Goal: Task Accomplishment & Management: Use online tool/utility

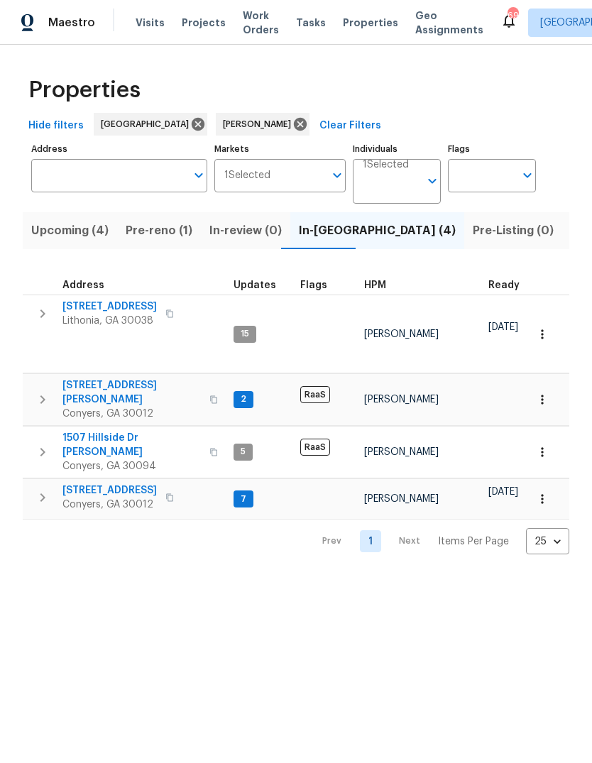
click at [36, 489] on icon "button" at bounding box center [42, 497] width 17 height 17
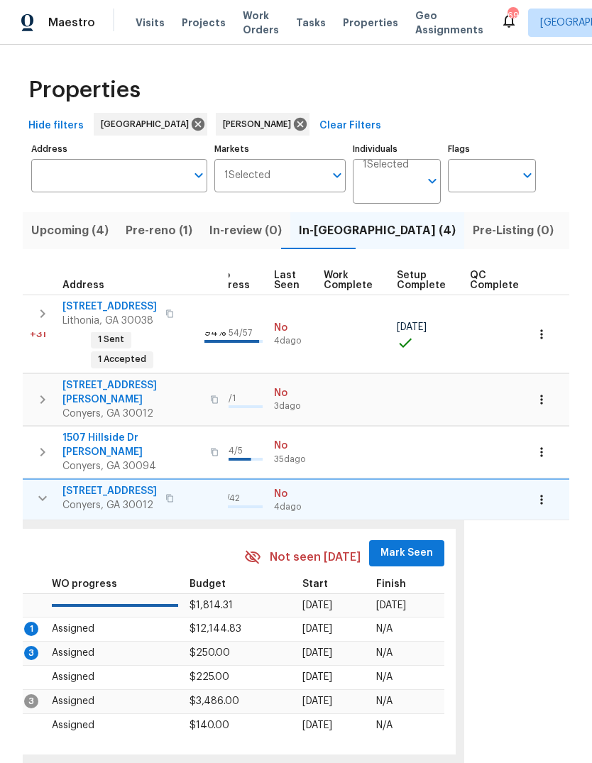
scroll to position [0, 675]
click at [409, 544] on span "Mark Seen" at bounding box center [408, 553] width 53 height 18
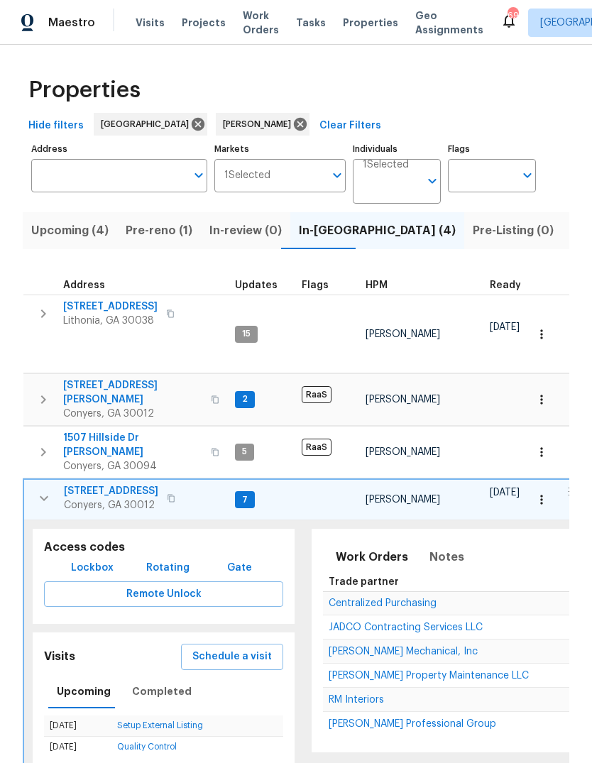
scroll to position [0, 0]
click at [42, 496] on icon "button" at bounding box center [44, 498] width 9 height 5
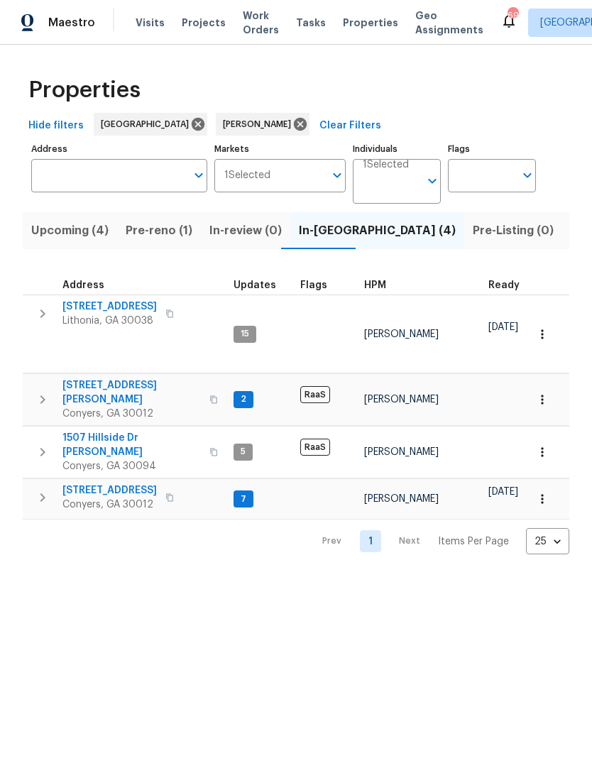
click at [43, 318] on icon "button" at bounding box center [42, 313] width 17 height 17
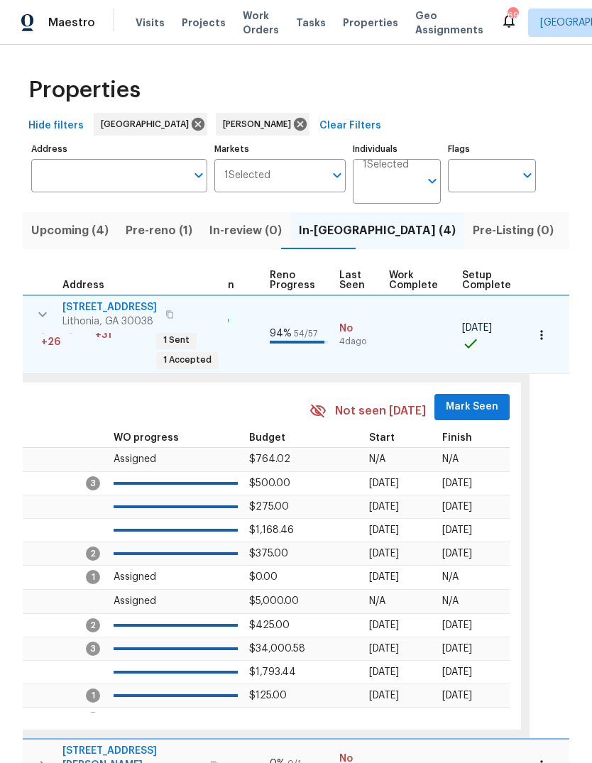
scroll to position [0, 626]
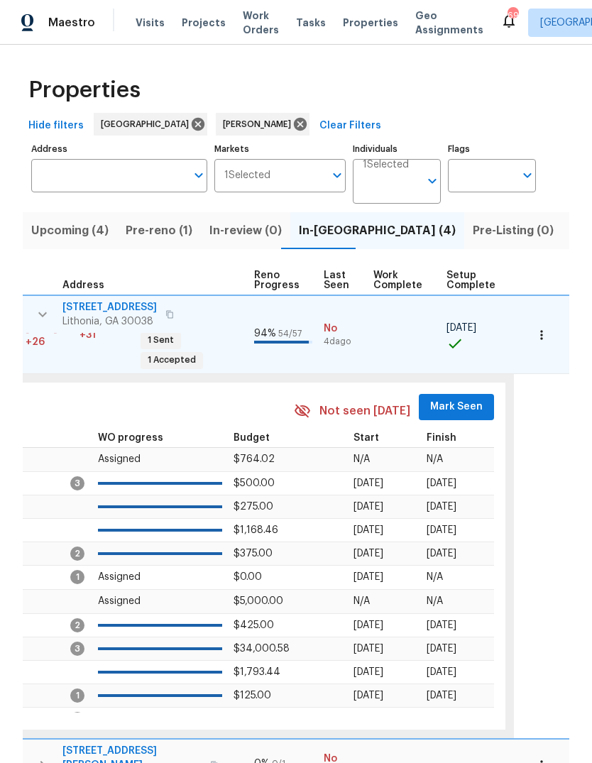
click at [460, 398] on span "Mark Seen" at bounding box center [456, 407] width 53 height 18
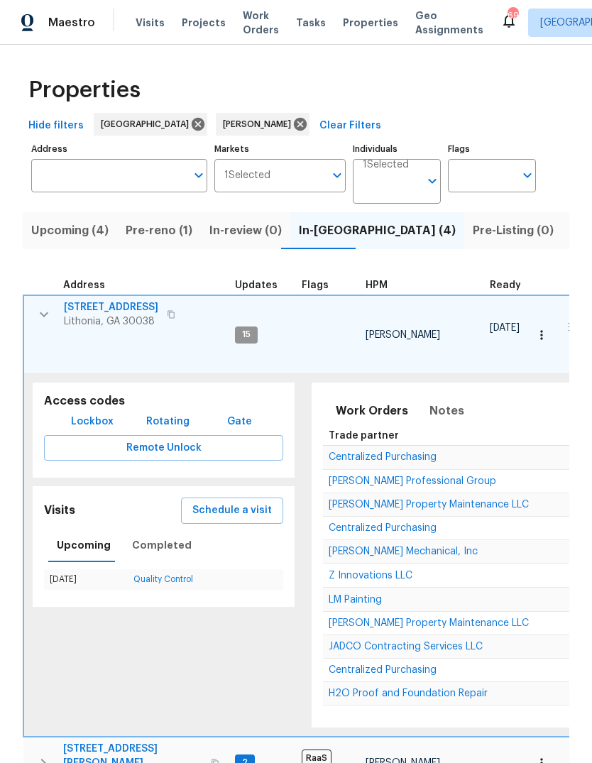
scroll to position [0, 0]
click at [46, 313] on icon "button" at bounding box center [43, 314] width 17 height 17
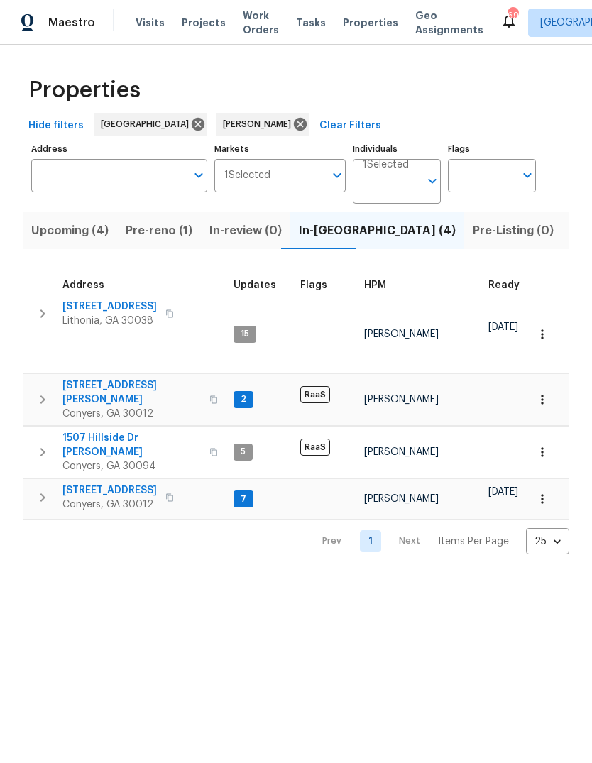
click at [43, 489] on icon "button" at bounding box center [42, 497] width 17 height 17
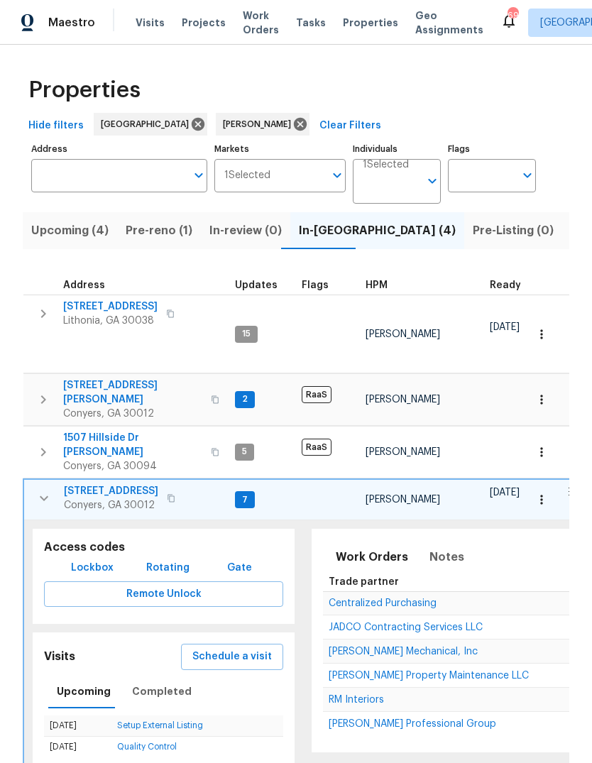
click at [89, 484] on span "922 Park Pl NE" at bounding box center [111, 491] width 94 height 14
click at [43, 490] on icon "button" at bounding box center [43, 498] width 17 height 17
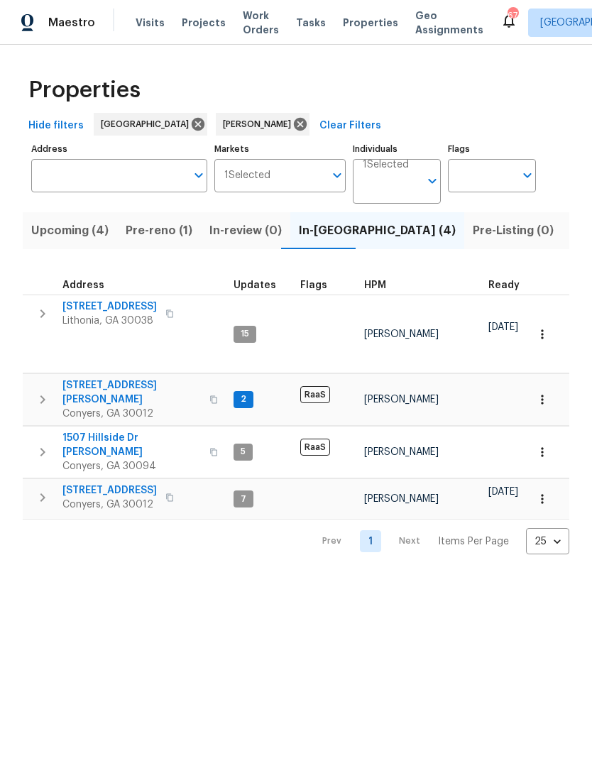
click at [50, 314] on icon "button" at bounding box center [42, 313] width 17 height 17
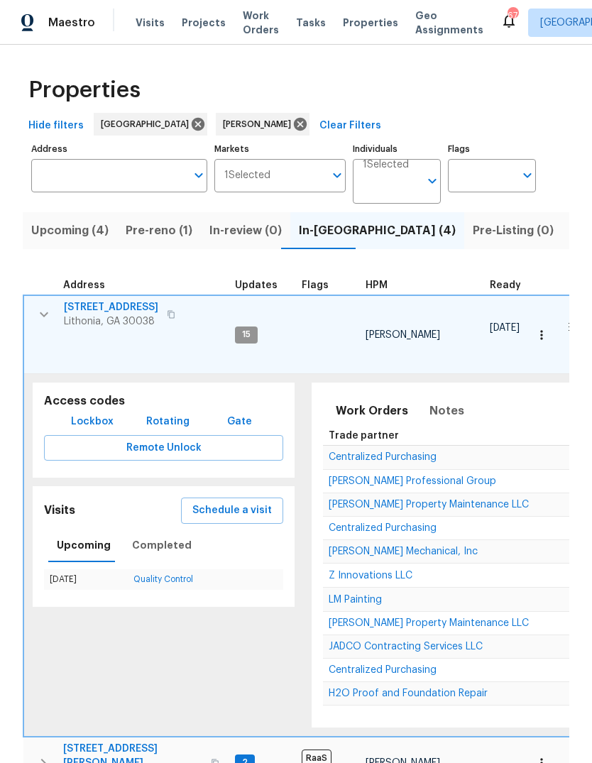
click at [89, 306] on span "3145 Oxbridge Way" at bounding box center [111, 307] width 94 height 14
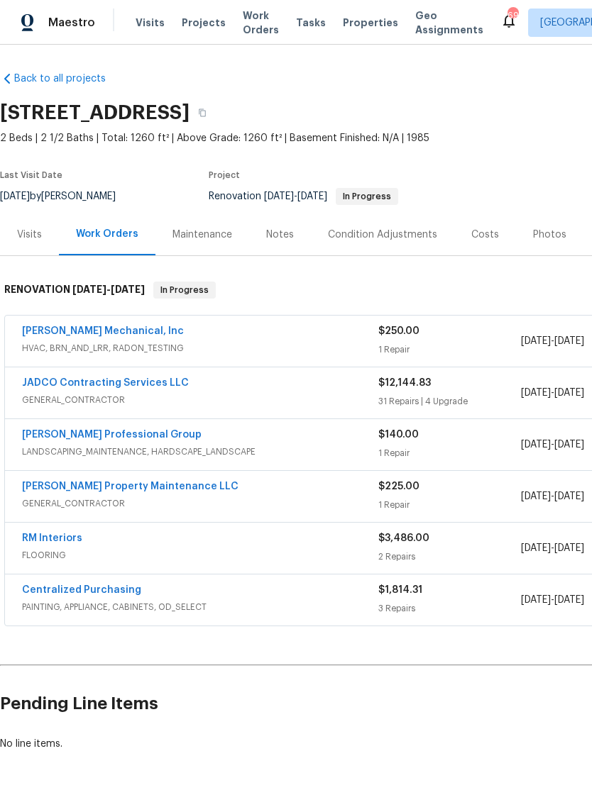
scroll to position [1, 0]
click at [62, 331] on link "JH Martin Mechanical, Inc" at bounding box center [103, 331] width 162 height 10
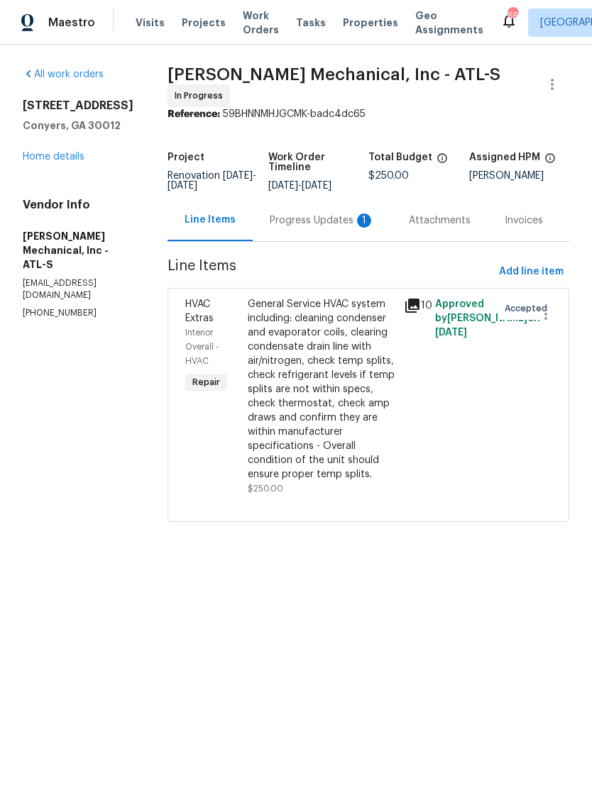
click at [342, 226] on div "Progress Updates 1" at bounding box center [322, 221] width 105 height 14
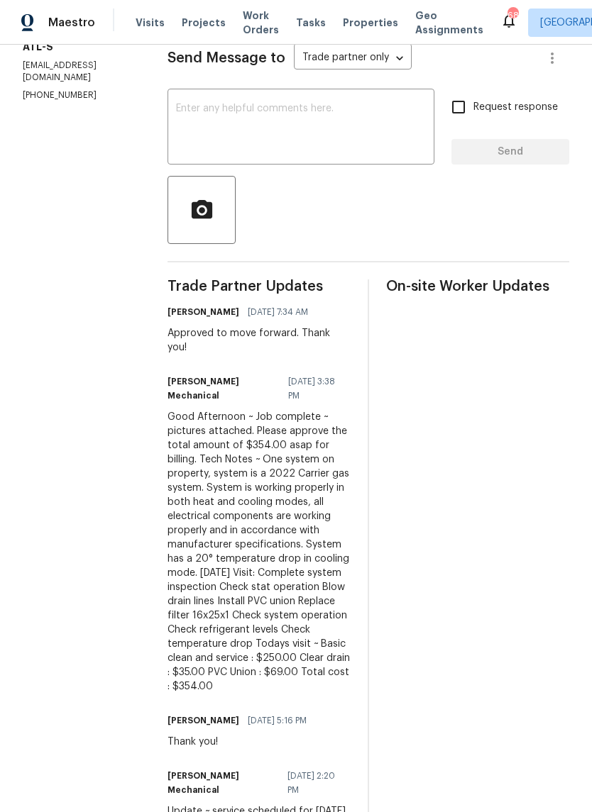
scroll to position [251, 0]
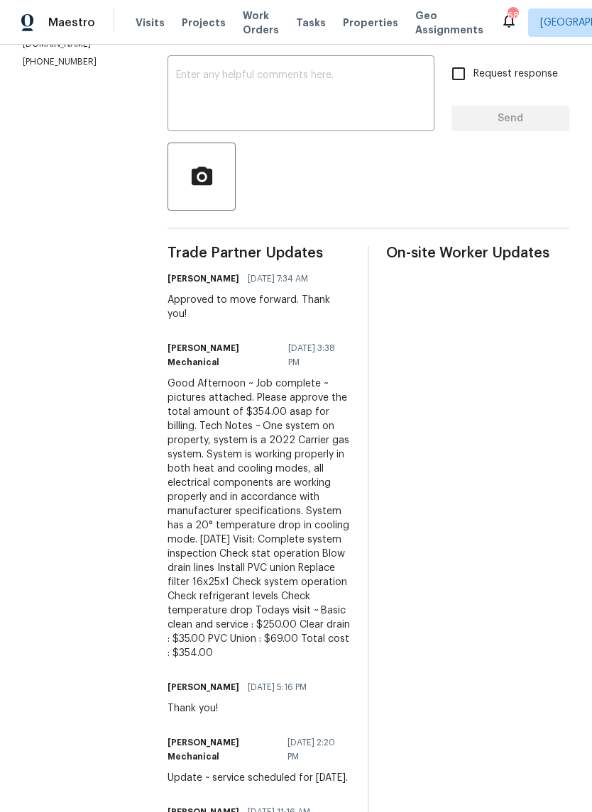
copy div "Please approve the total amount of $354.00 asap for billing. Tech Notes ~ One s…"
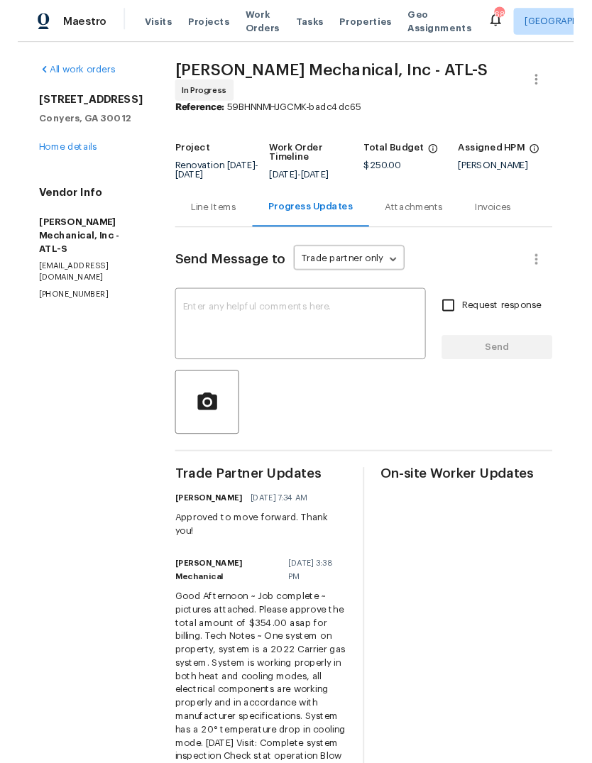
scroll to position [0, 0]
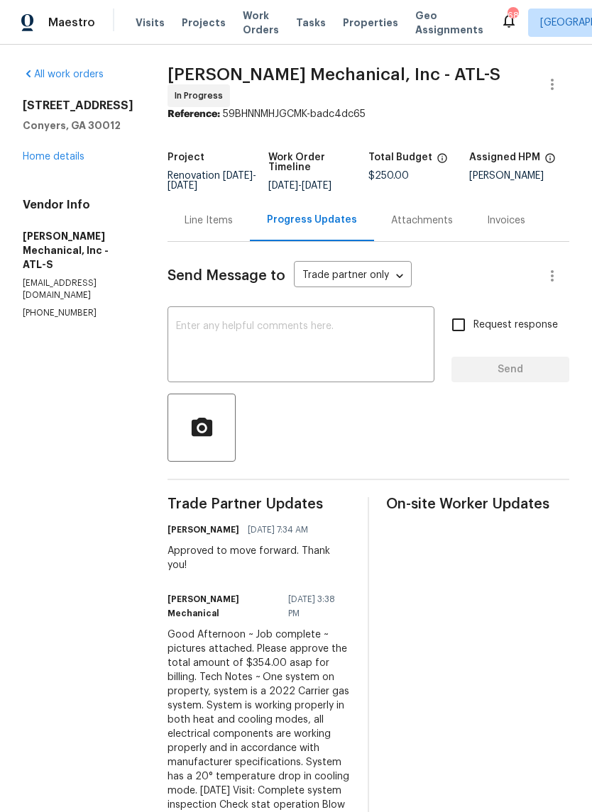
click at [233, 226] on div "Line Items" at bounding box center [208, 221] width 48 height 14
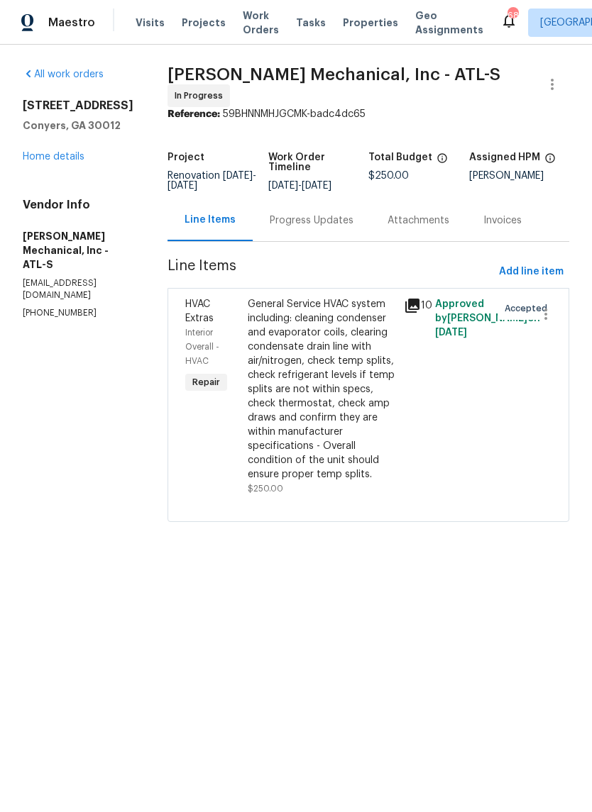
click at [343, 394] on div "General Service HVAC system including: cleaning condenser and evaporator coils,…" at bounding box center [322, 389] width 148 height 184
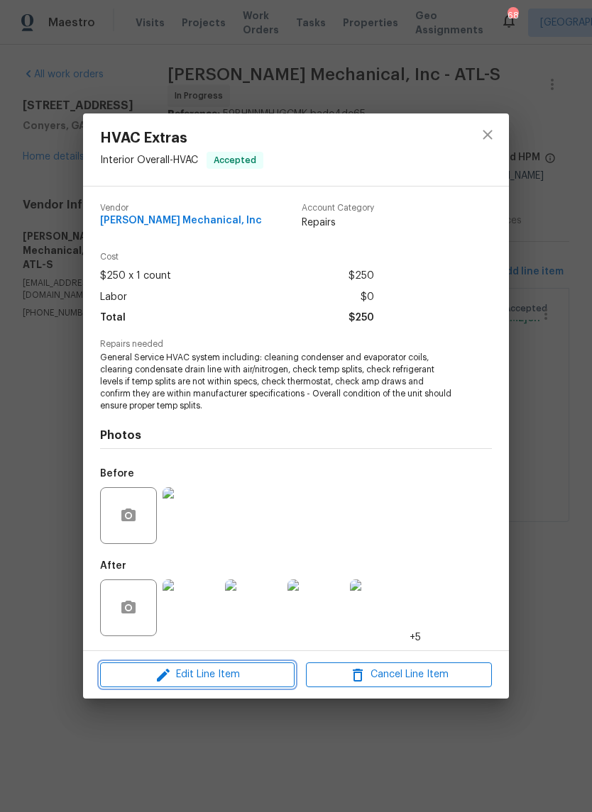
click at [235, 679] on span "Edit Line Item" at bounding box center [197, 675] width 186 height 18
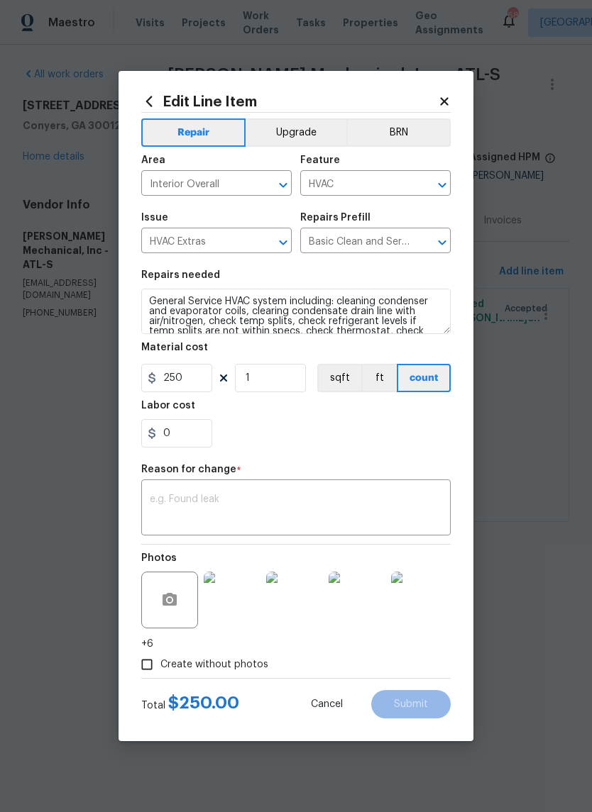
click at [256, 487] on div "x ​" at bounding box center [295, 509] width 309 height 53
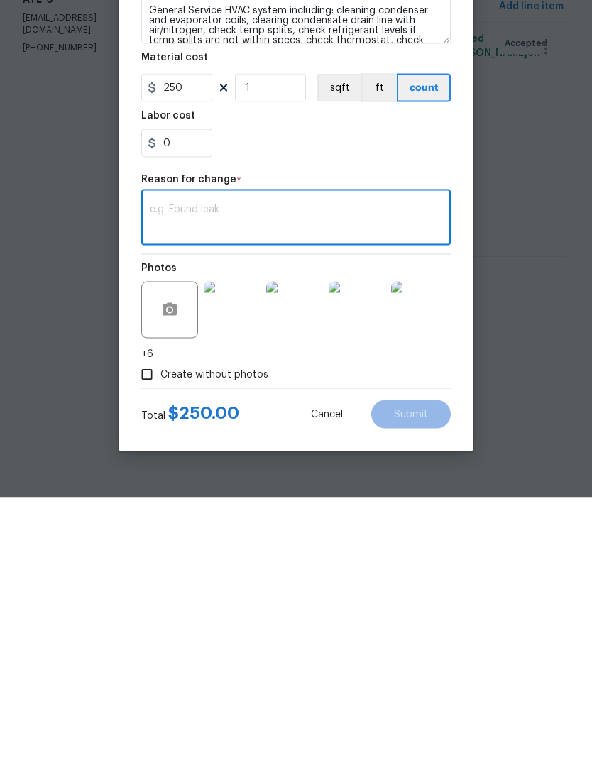
click at [296, 470] on textarea at bounding box center [296, 485] width 292 height 30
paste textarea "Please approve the total amount of $354.00 asap for billing. Tech Notes ~ One s…"
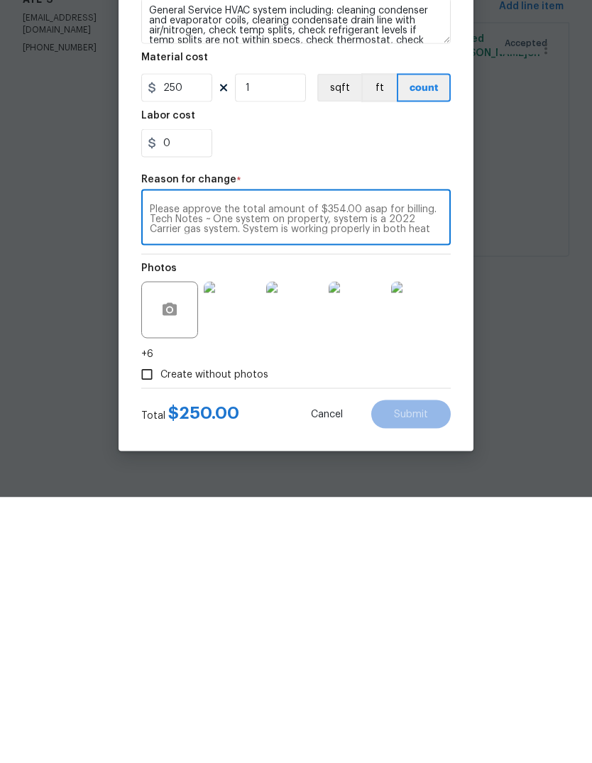
scroll to position [79, 0]
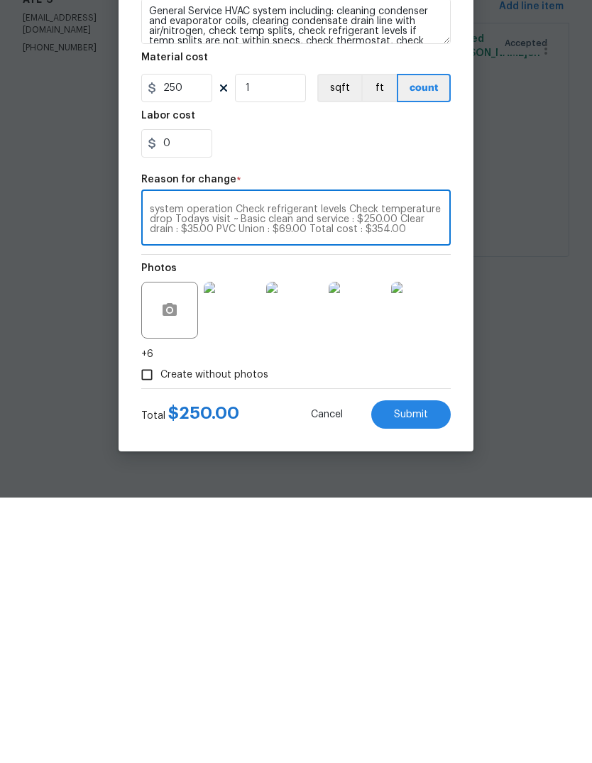
type textarea "Please approve the total amount of $354.00 asap for billing. Tech Notes ~ One s…"
click at [193, 339] on input "250" at bounding box center [176, 353] width 71 height 28
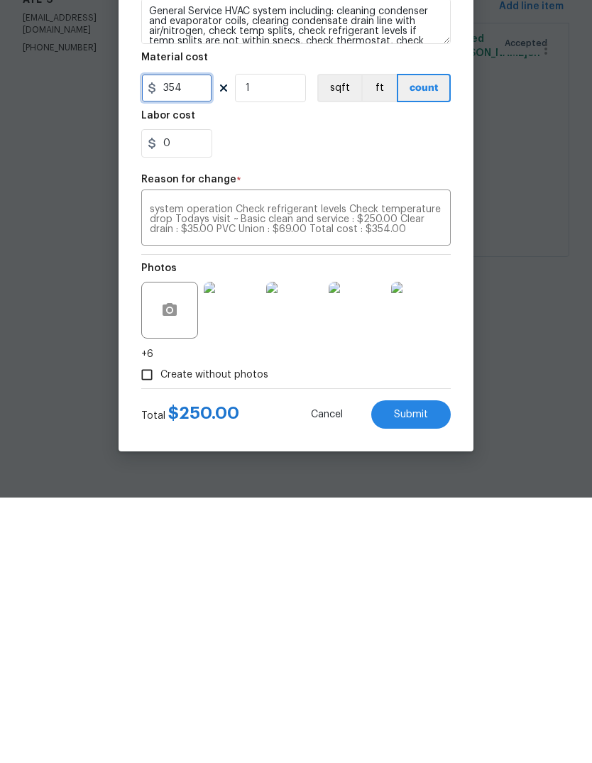
type input "354"
click at [428, 666] on button "Submit" at bounding box center [410, 680] width 79 height 28
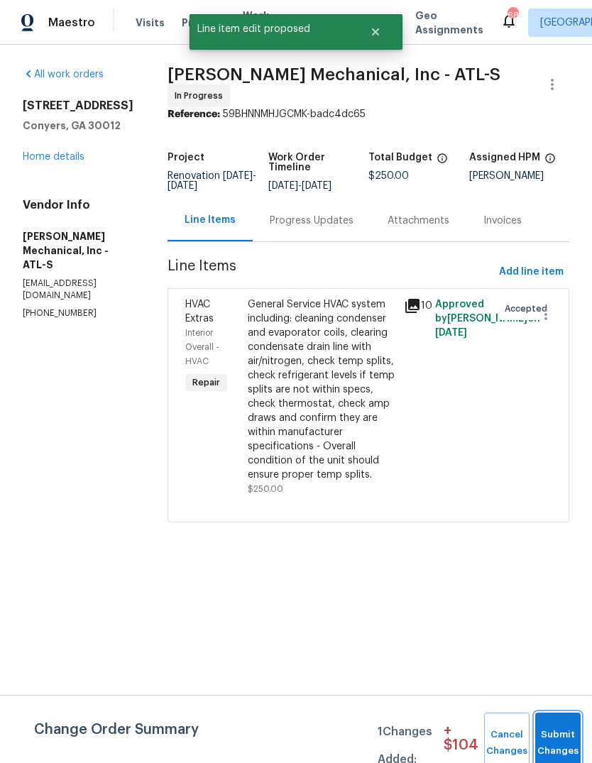
click at [560, 732] on button "Submit Changes" at bounding box center [557, 742] width 45 height 61
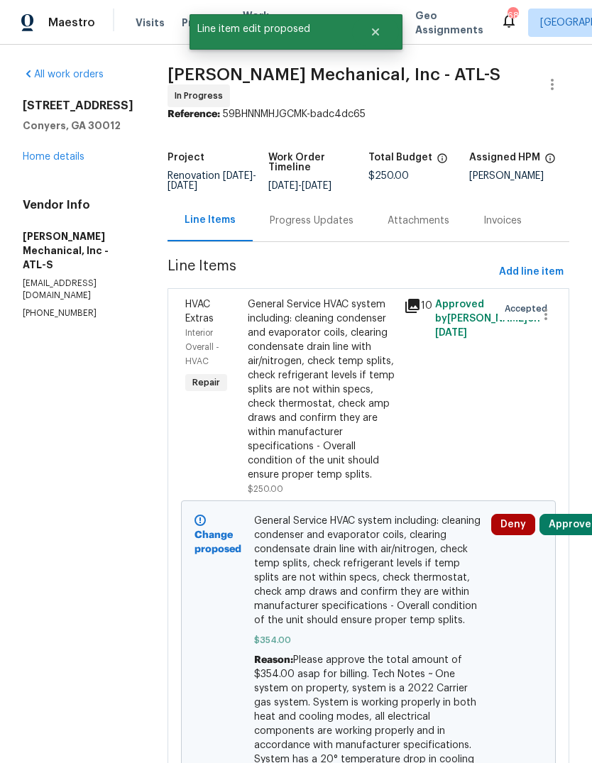
click at [77, 155] on link "Home details" at bounding box center [54, 157] width 62 height 10
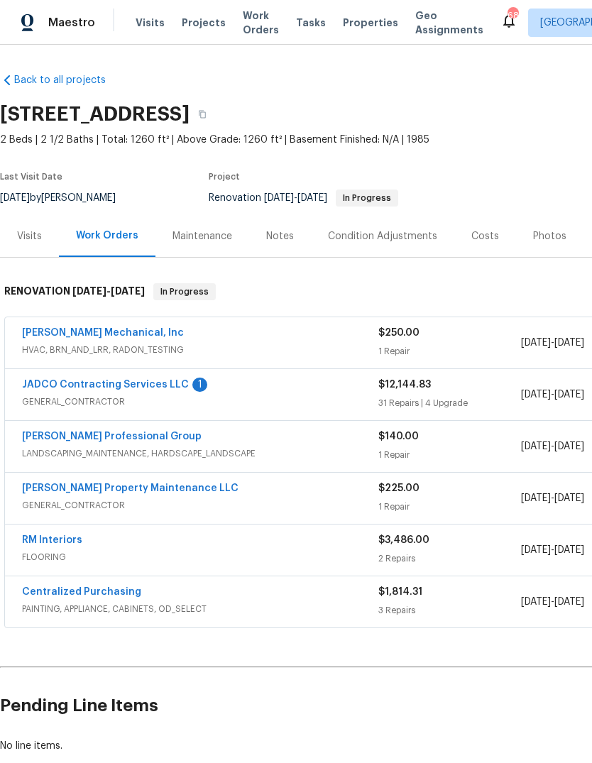
click at [44, 537] on link "RM Interiors" at bounding box center [52, 540] width 60 height 10
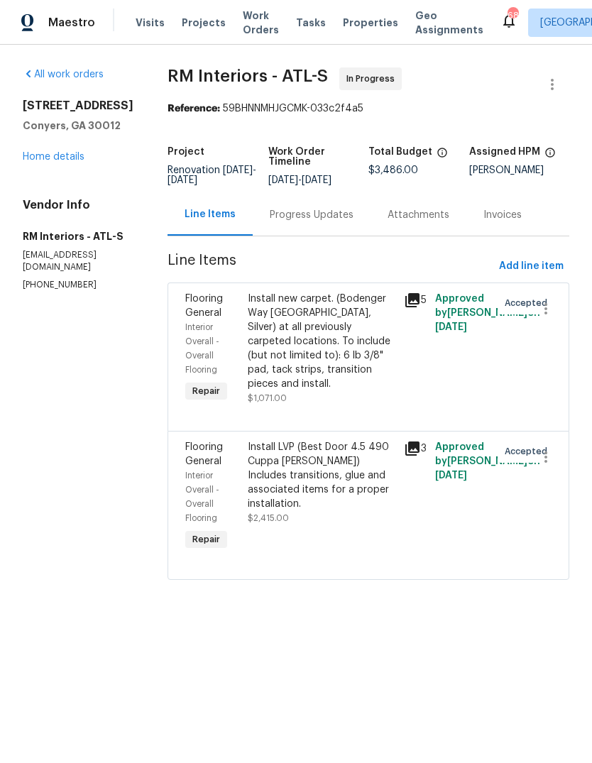
click at [337, 210] on div "Progress Updates" at bounding box center [312, 215] width 84 height 14
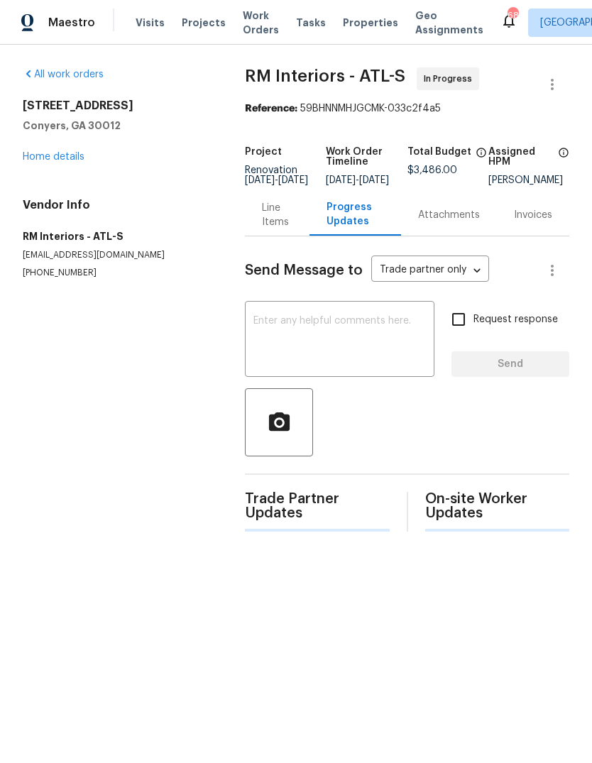
click at [382, 363] on textarea at bounding box center [339, 341] width 172 height 50
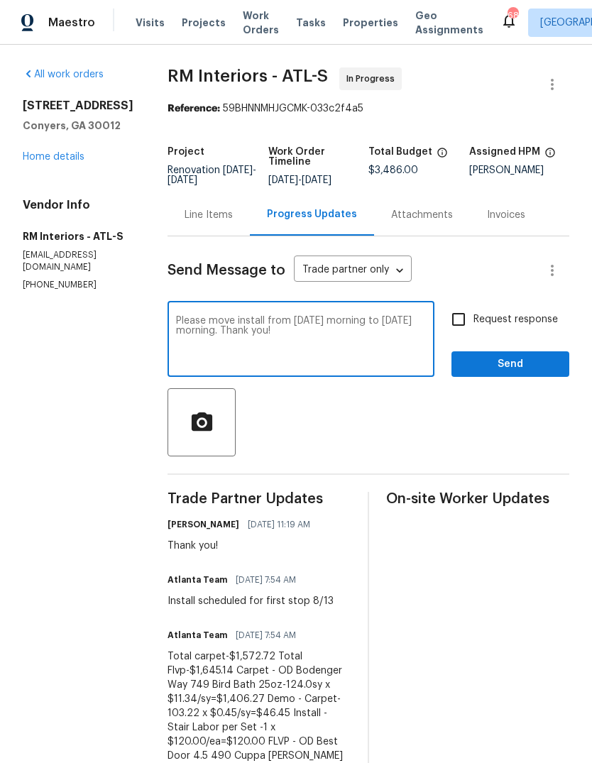
type textarea "Please move install from tomorrow morning to Thursday morning. Thank you!"
click at [526, 376] on button "Send" at bounding box center [510, 364] width 118 height 26
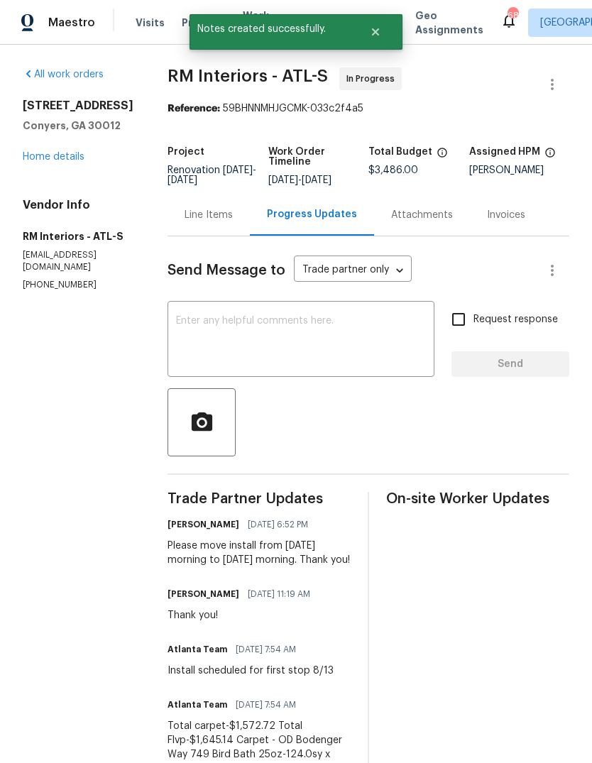
click at [74, 148] on div "922 Park Pl NE Conyers, GA 30012 Home details" at bounding box center [78, 131] width 111 height 65
click at [69, 158] on link "Home details" at bounding box center [54, 157] width 62 height 10
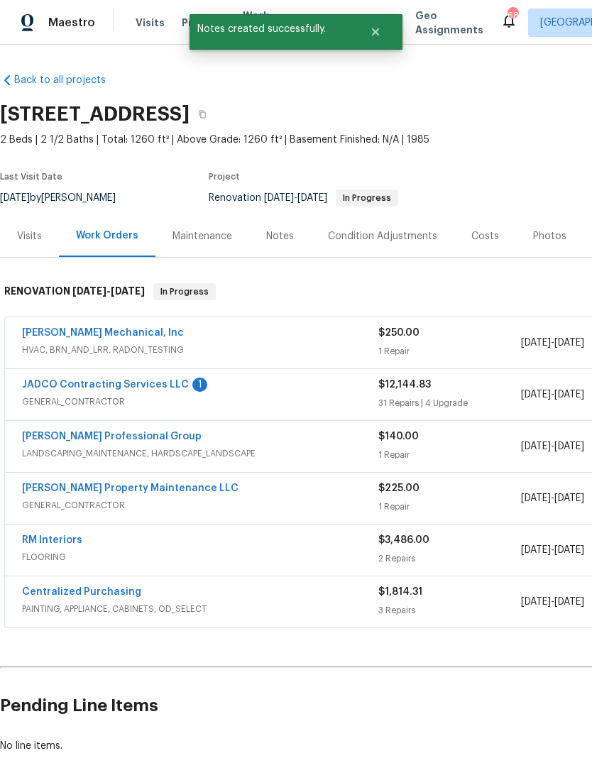
click at [67, 382] on link "JADCO Contracting Services LLC" at bounding box center [105, 385] width 167 height 10
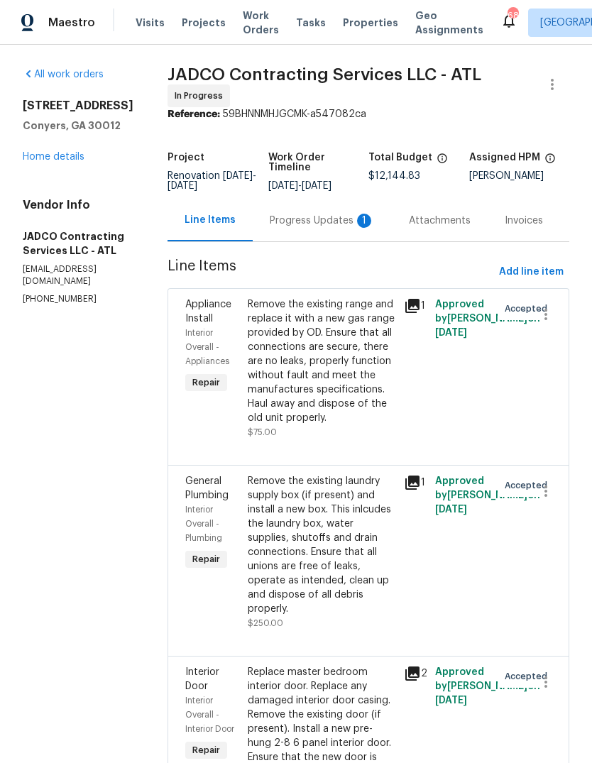
click at [336, 228] on div "Progress Updates 1" at bounding box center [322, 221] width 105 height 14
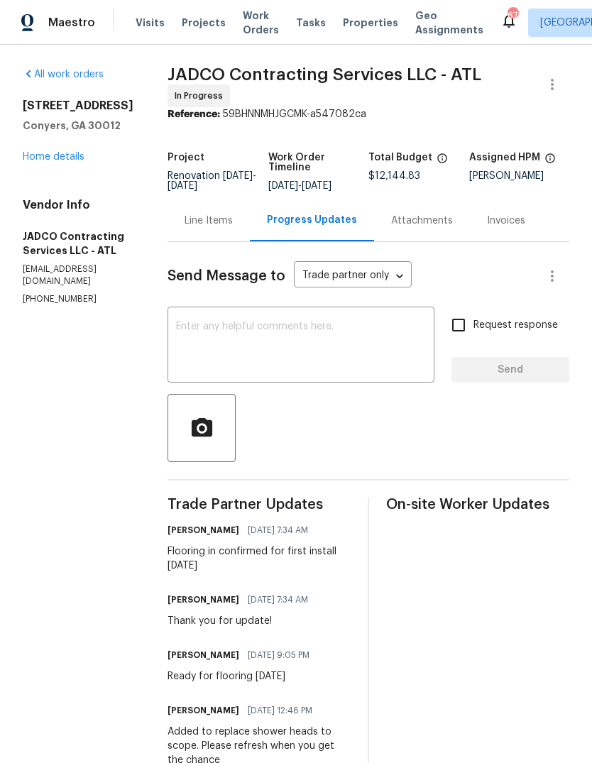
click at [376, 341] on textarea at bounding box center [301, 346] width 250 height 50
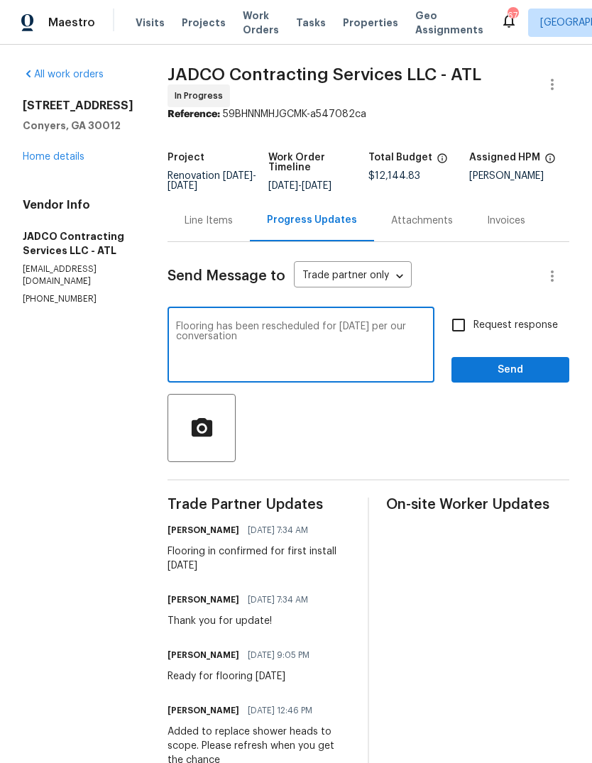
type textarea "Flooring has been rescheduled for Thursday per our conversation"
click at [530, 379] on span "Send" at bounding box center [510, 370] width 95 height 18
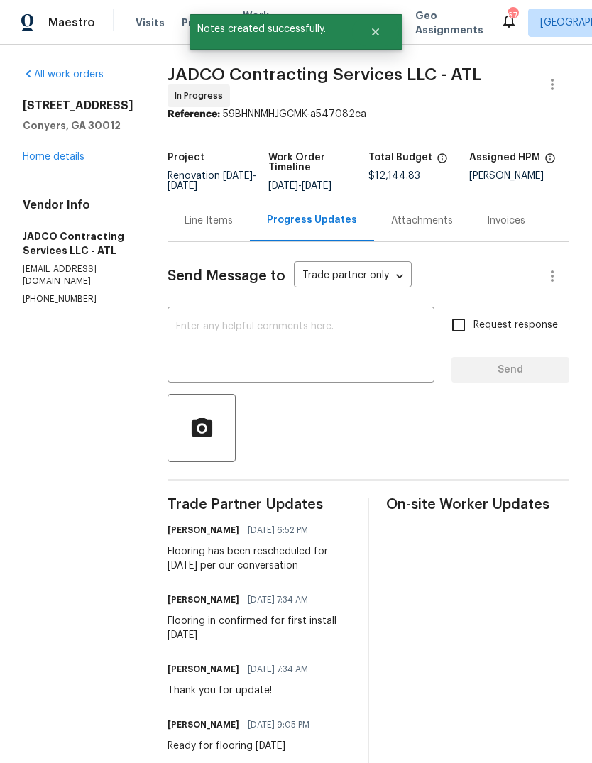
click at [45, 159] on link "Home details" at bounding box center [54, 157] width 62 height 10
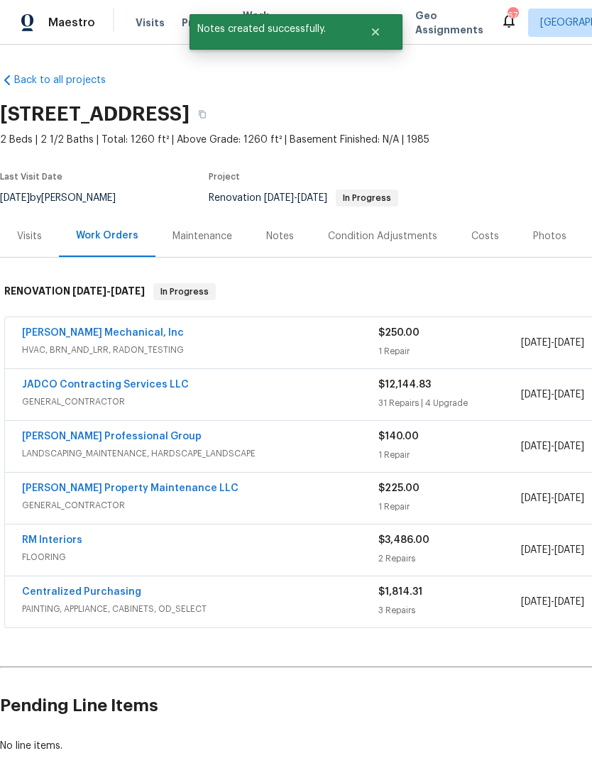
click at [285, 236] on div "Notes" at bounding box center [280, 236] width 28 height 14
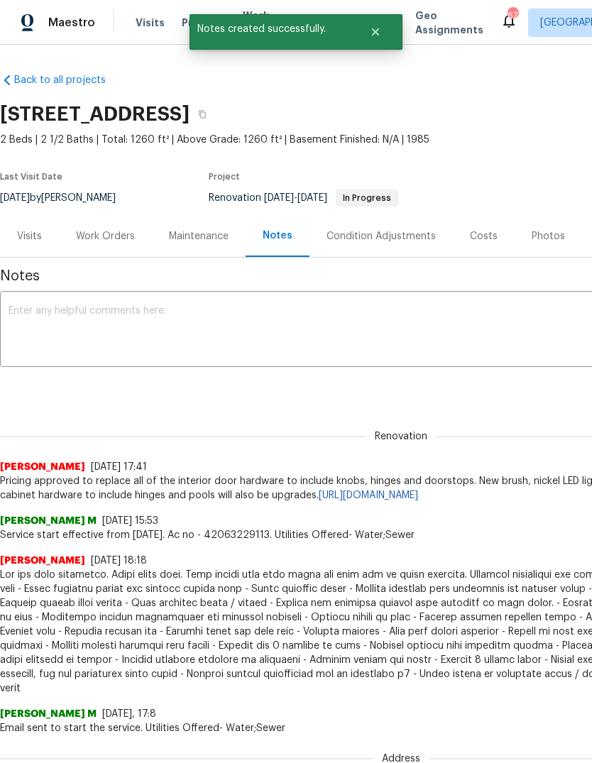
click at [419, 314] on textarea at bounding box center [401, 331] width 785 height 50
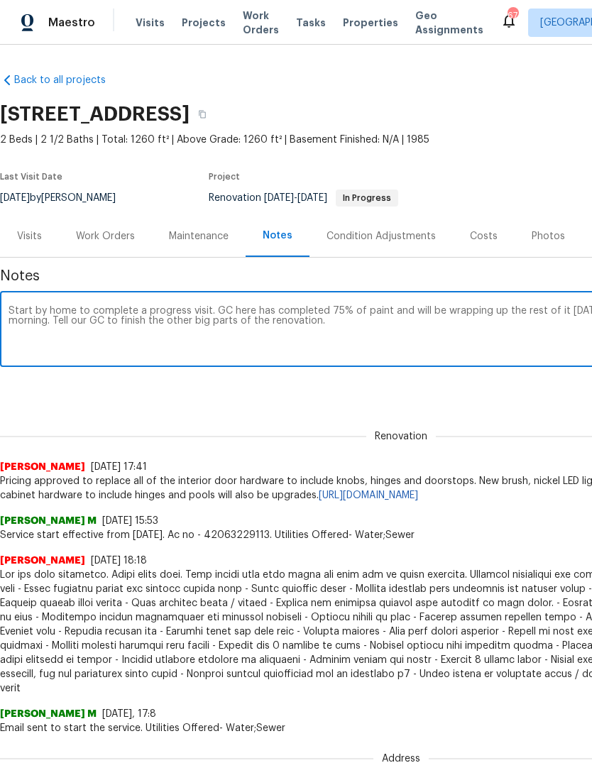
click at [84, 319] on textarea "Start by home to complete a progress visit. GC here has completed 75% of paint …" at bounding box center [401, 331] width 785 height 50
click at [419, 325] on textarea "Start by home to complete a progress visit. GC here has completed 75% of paint …" at bounding box center [401, 331] width 785 height 50
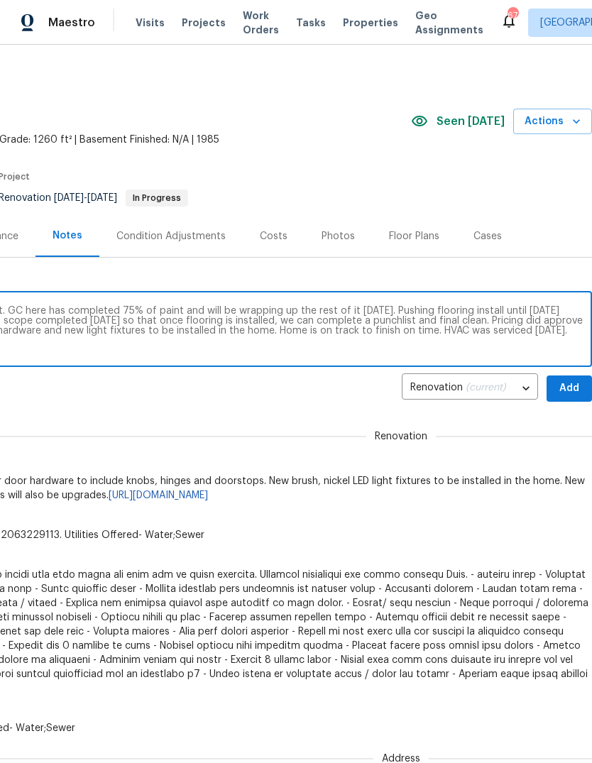
scroll to position [0, 210]
type textarea "Start by home to complete a progress visit. GC here has completed 75% of paint …"
click at [569, 387] on span "Add" at bounding box center [569, 389] width 23 height 18
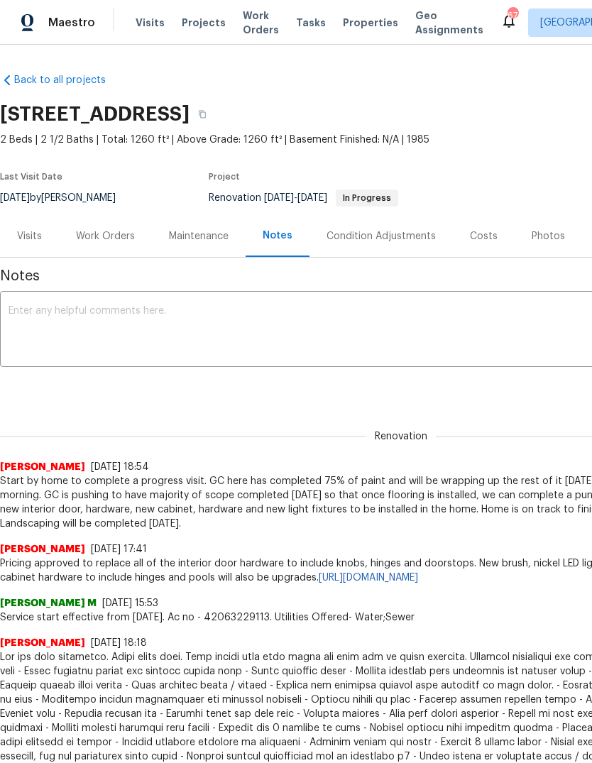
scroll to position [0, 0]
click at [123, 236] on div "Work Orders" at bounding box center [105, 236] width 59 height 14
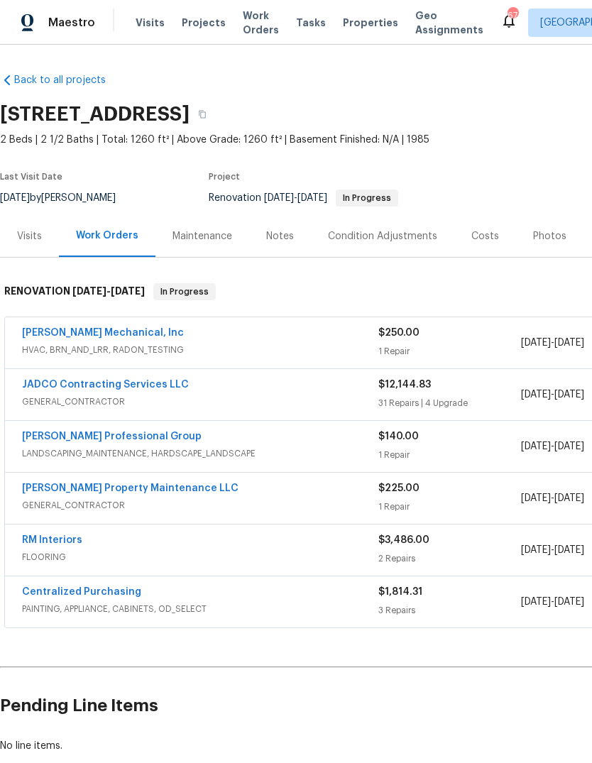
click at [53, 433] on link "Ramsey's Professional Group" at bounding box center [112, 436] width 180 height 10
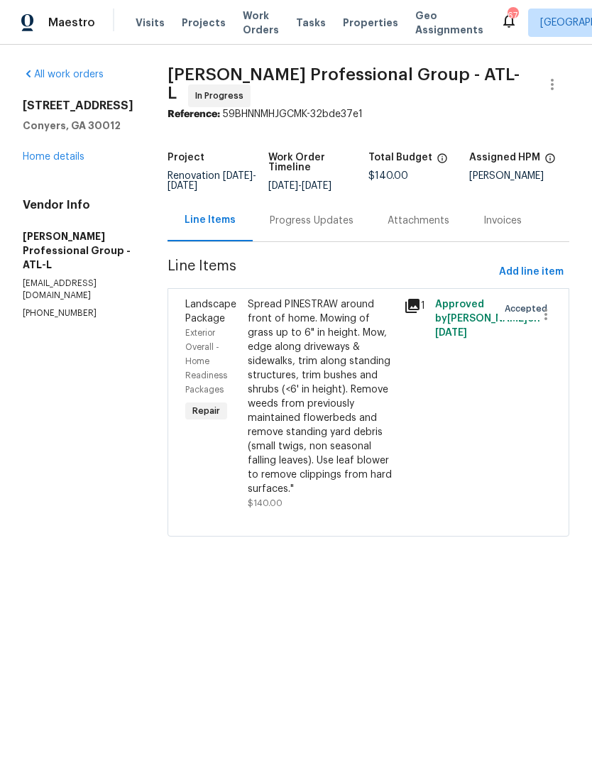
click at [341, 226] on div "Progress Updates" at bounding box center [312, 221] width 84 height 14
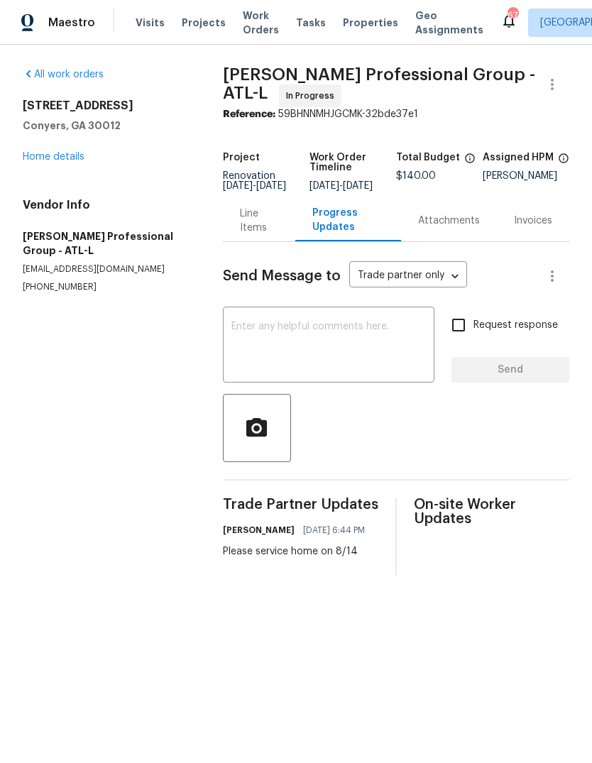
click at [392, 349] on textarea at bounding box center [328, 346] width 194 height 50
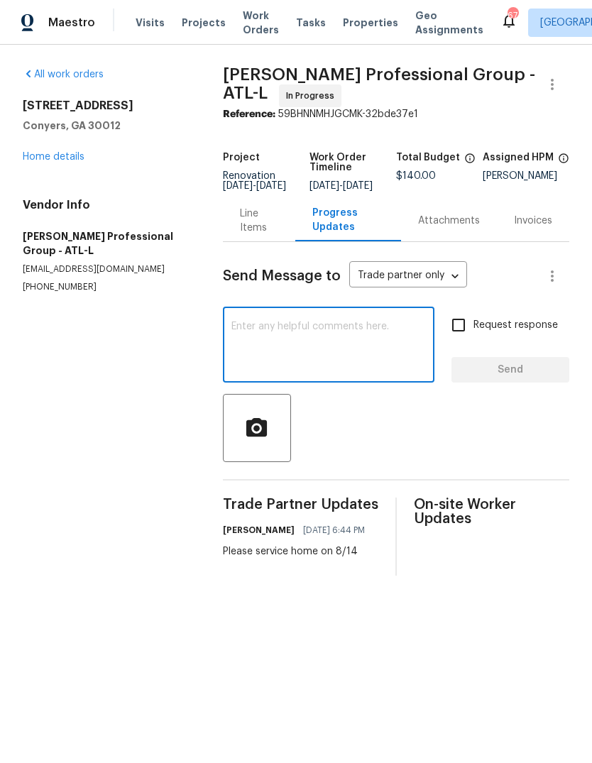
click at [267, 225] on div "Line Items" at bounding box center [259, 220] width 38 height 28
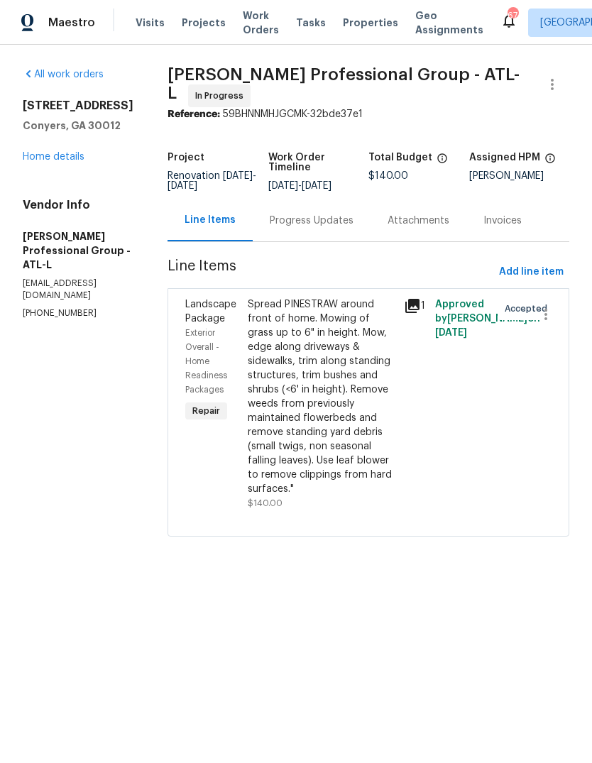
click at [74, 158] on link "Home details" at bounding box center [54, 157] width 62 height 10
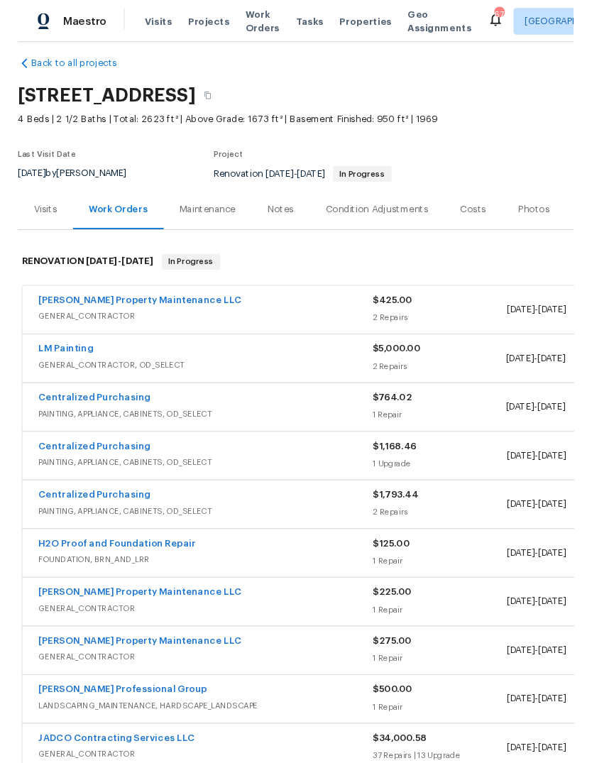
scroll to position [13, 0]
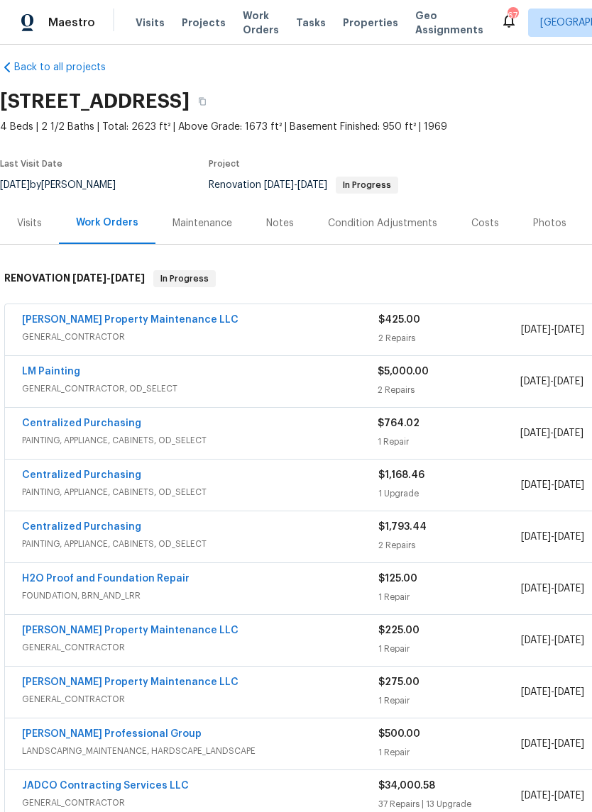
click at [49, 319] on link "Glen Property Maintenance LLC" at bounding box center [130, 320] width 216 height 10
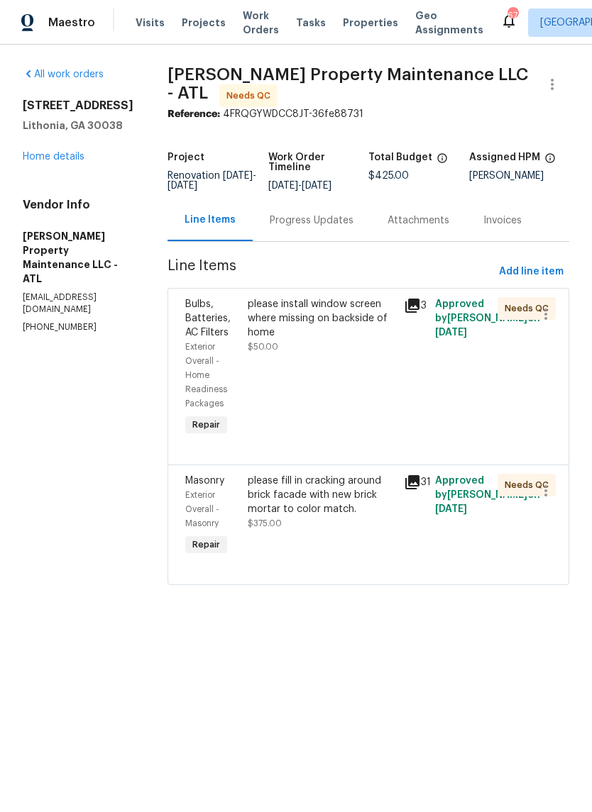
click at [370, 355] on div "please install window screen where missing on backside of home $50.00" at bounding box center [321, 368] width 156 height 150
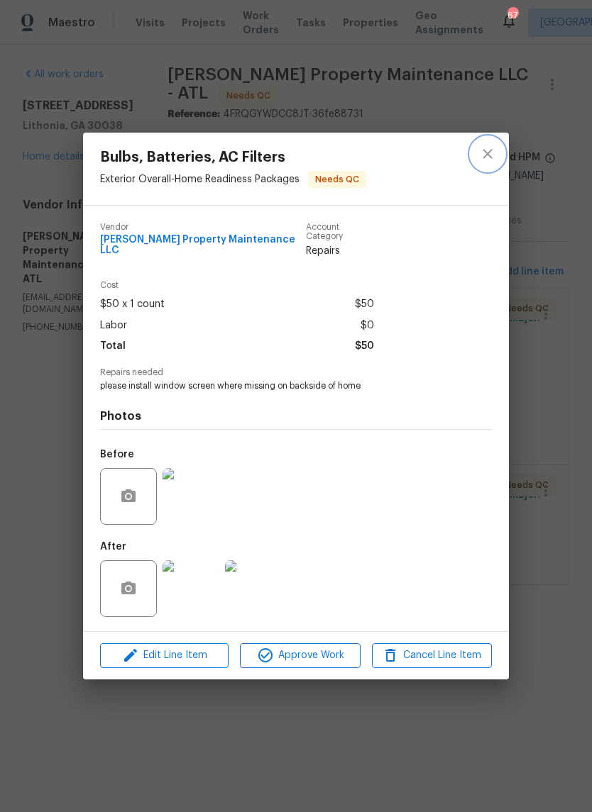
click at [490, 155] on icon "close" at bounding box center [487, 153] width 17 height 17
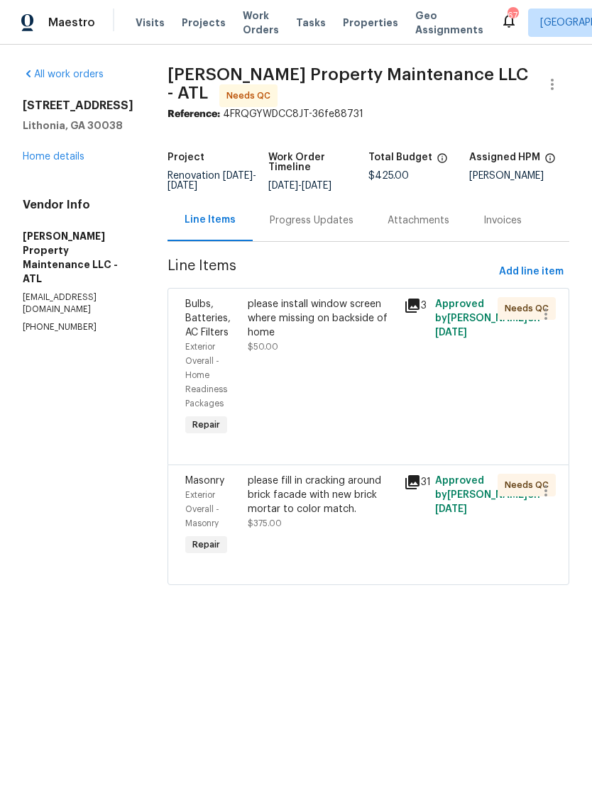
click at [344, 223] on div "Progress Updates" at bounding box center [312, 221] width 84 height 14
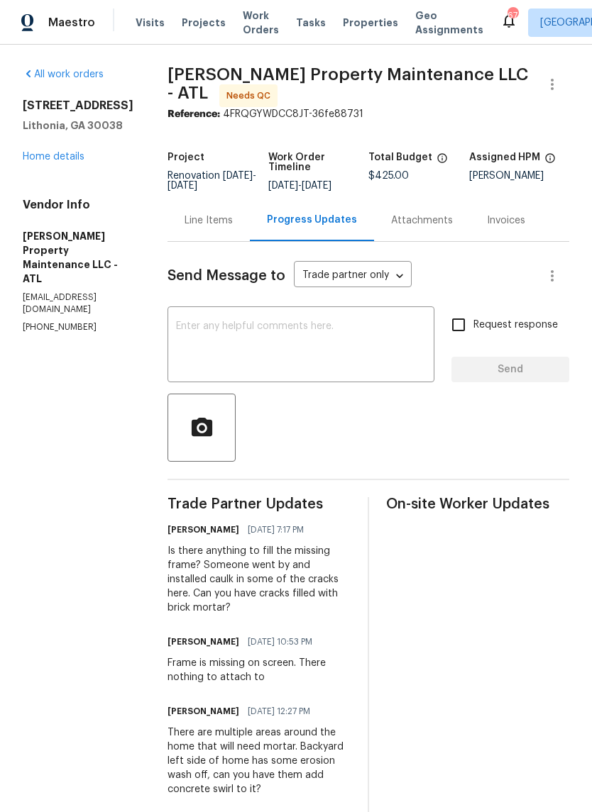
click at [226, 222] on div "Line Items" at bounding box center [208, 221] width 48 height 14
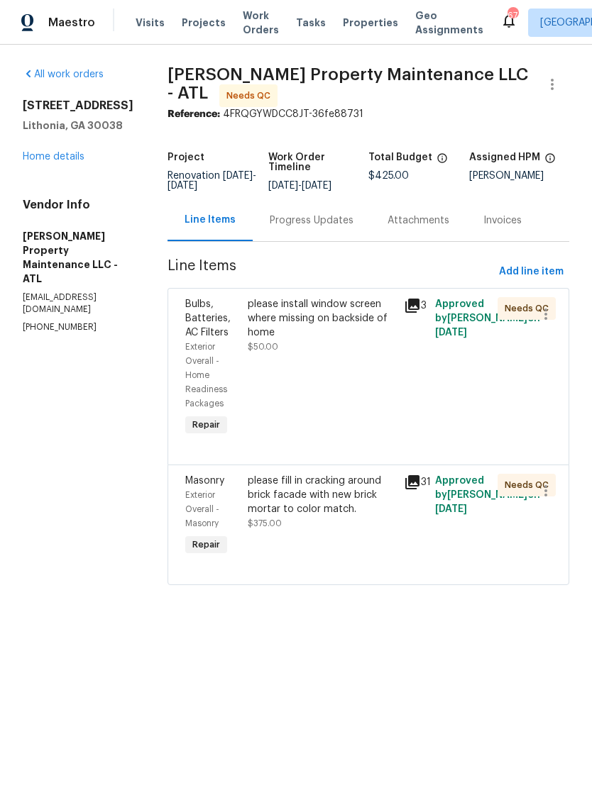
click at [331, 227] on div "Progress Updates" at bounding box center [312, 221] width 84 height 14
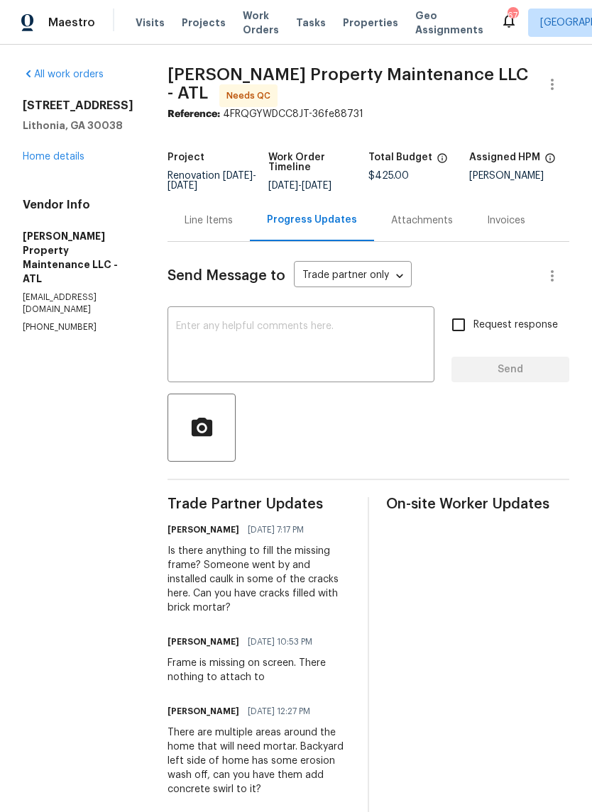
click at [389, 352] on textarea at bounding box center [301, 346] width 250 height 50
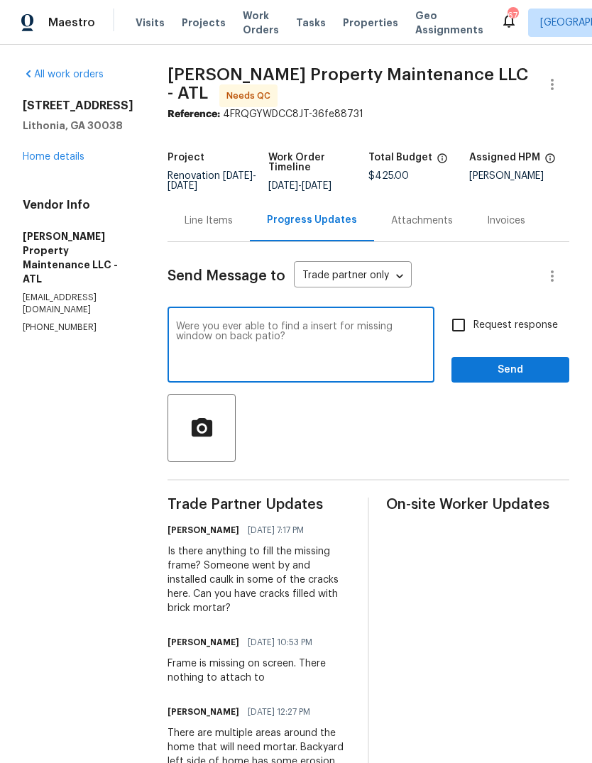
type textarea "Were you ever able to find a insert for missing window on back patio?"
click at [523, 370] on span "Send" at bounding box center [510, 370] width 95 height 18
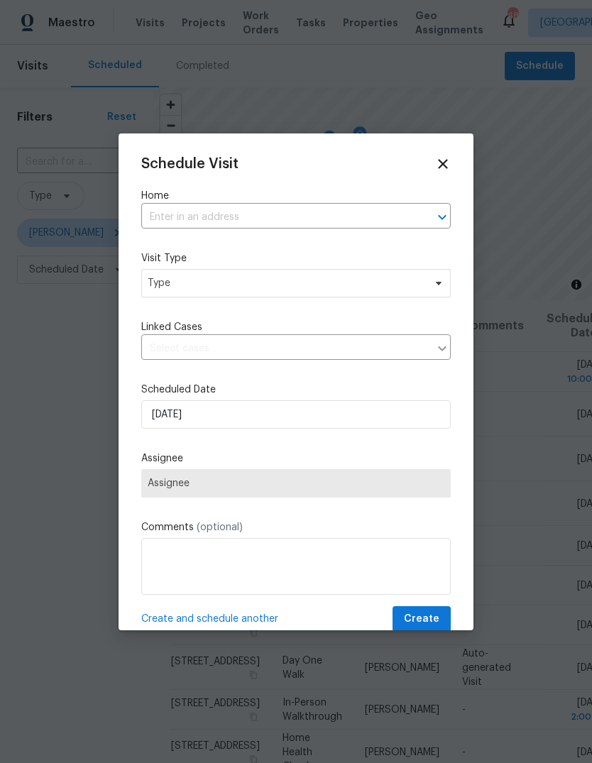
click at [387, 212] on input "text" at bounding box center [276, 217] width 270 height 22
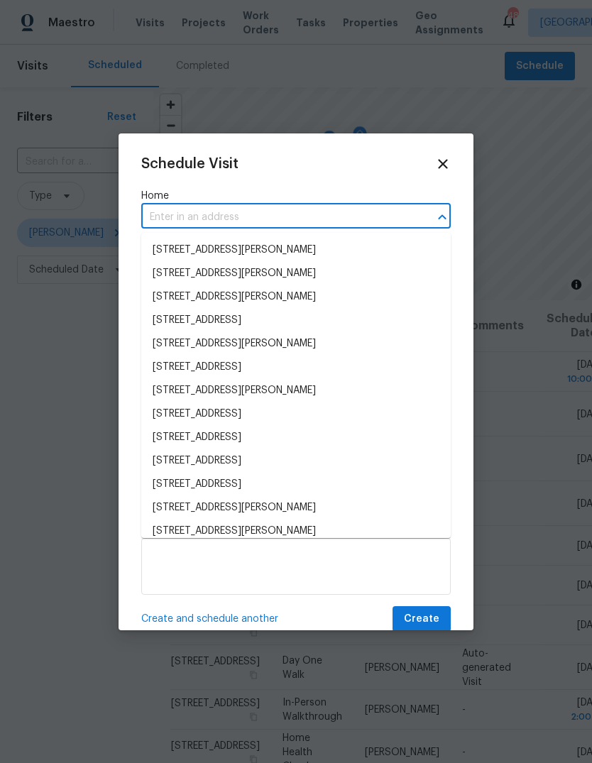
click at [533, 282] on div at bounding box center [296, 381] width 592 height 763
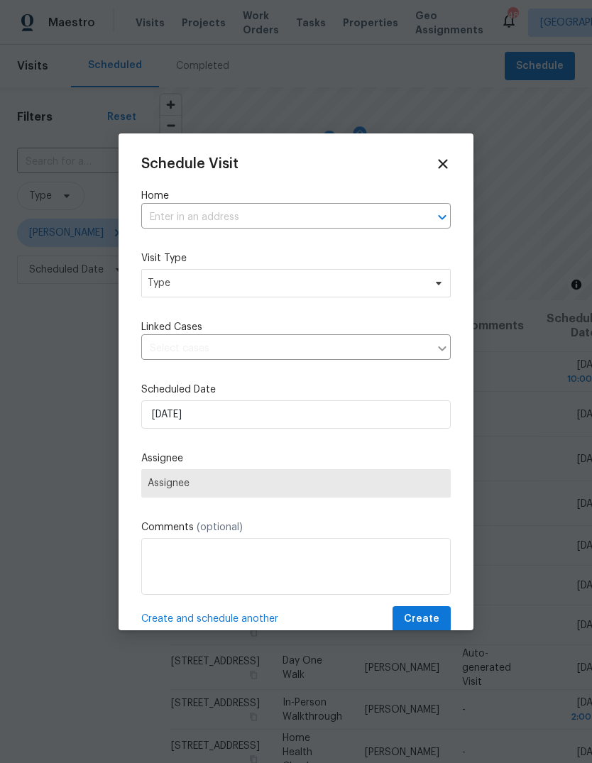
click at [333, 210] on input "text" at bounding box center [276, 217] width 270 height 22
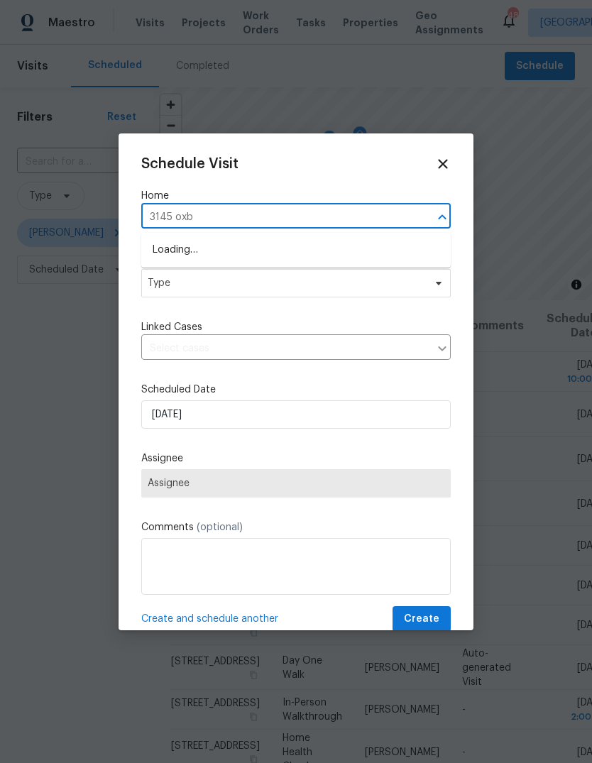
type input "3145 oxbr"
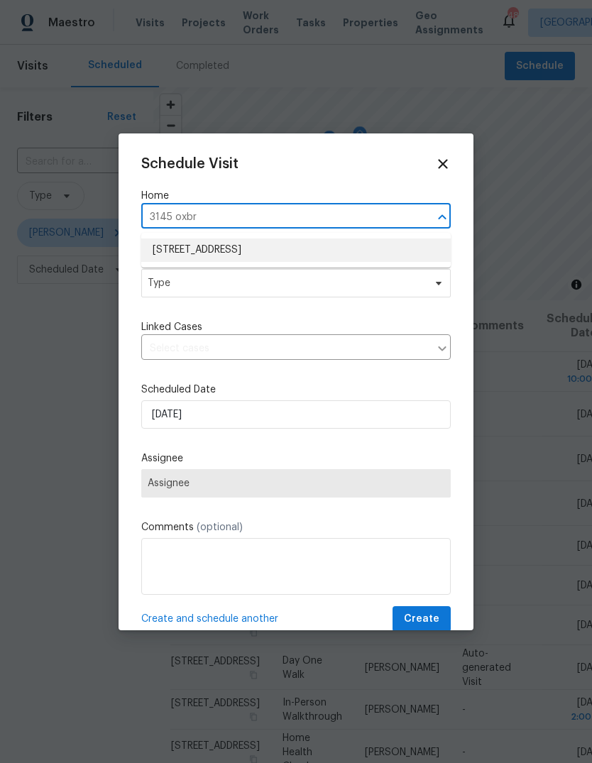
click at [257, 253] on li "[STREET_ADDRESS]" at bounding box center [295, 249] width 309 height 23
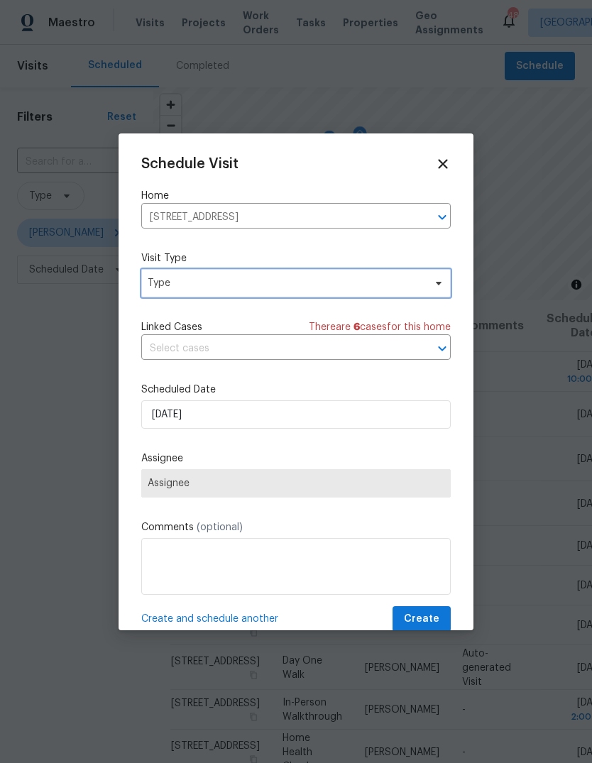
click at [365, 284] on span "Type" at bounding box center [286, 283] width 276 height 14
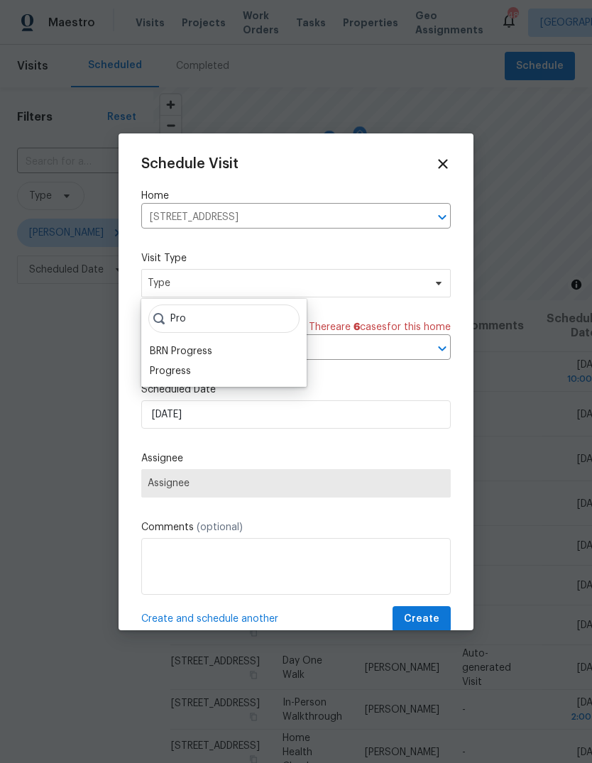
type input "Pro"
click at [186, 368] on div "Progress" at bounding box center [170, 371] width 41 height 14
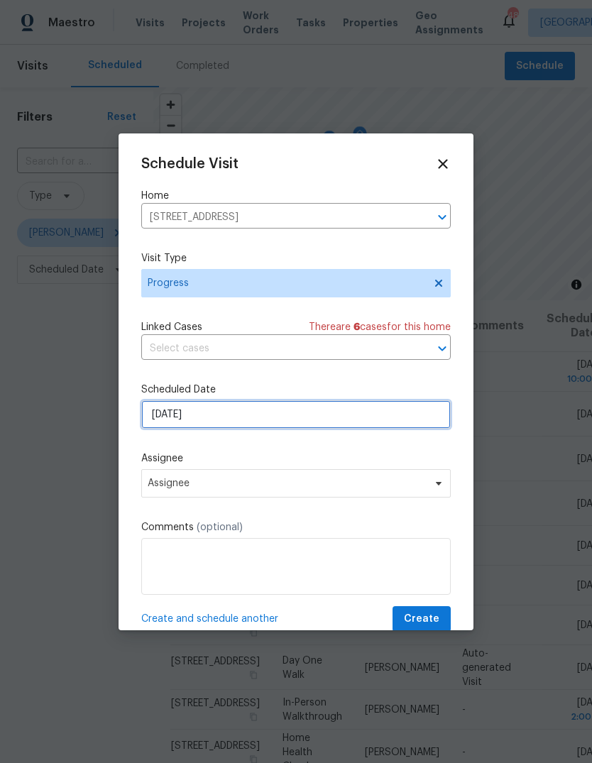
click at [304, 415] on input "[DATE]" at bounding box center [295, 414] width 309 height 28
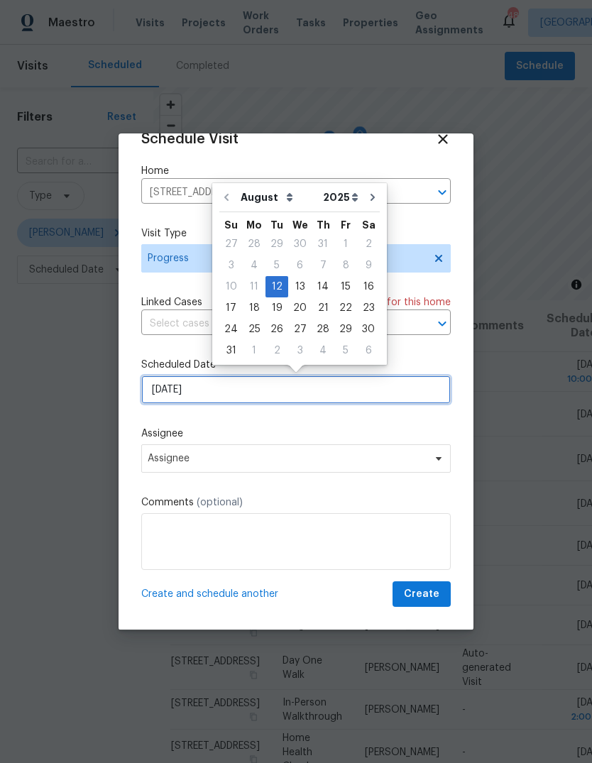
scroll to position [28, 0]
click at [272, 287] on div "12" at bounding box center [276, 287] width 23 height 20
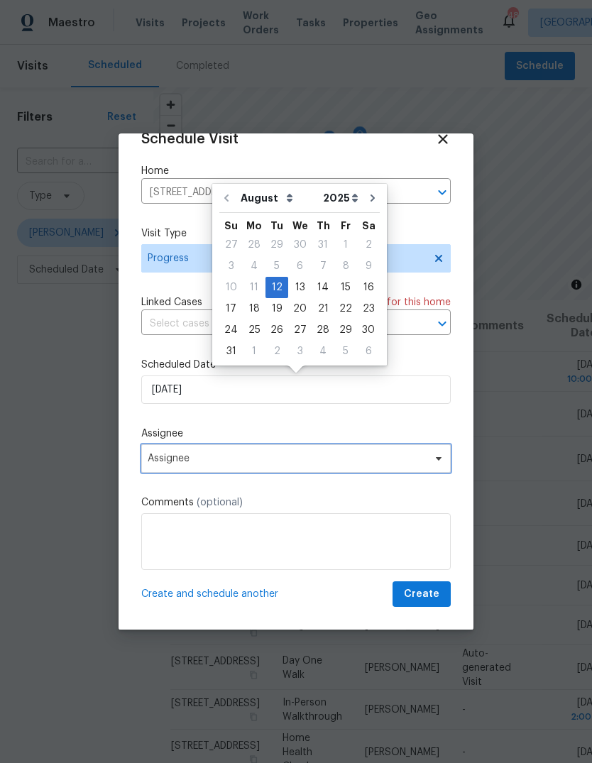
click at [395, 463] on span "Assignee" at bounding box center [287, 458] width 278 height 11
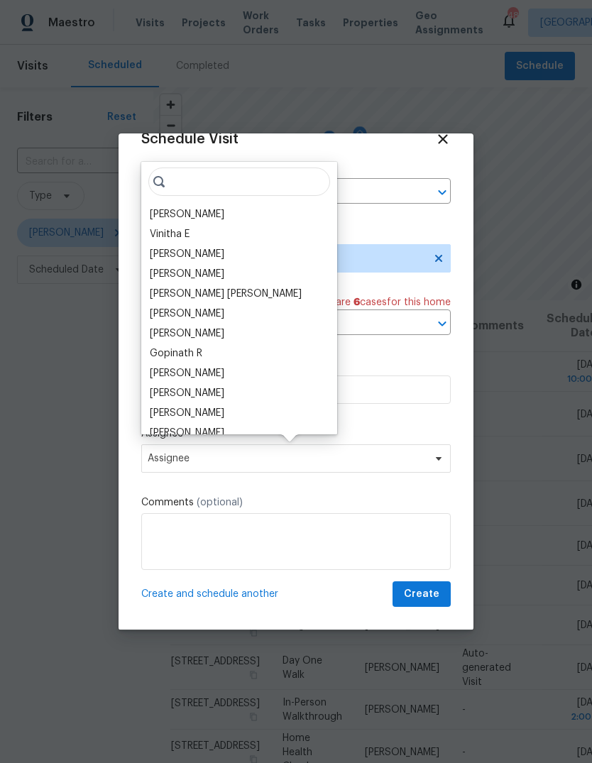
click at [194, 214] on div "[PERSON_NAME]" at bounding box center [187, 214] width 74 height 14
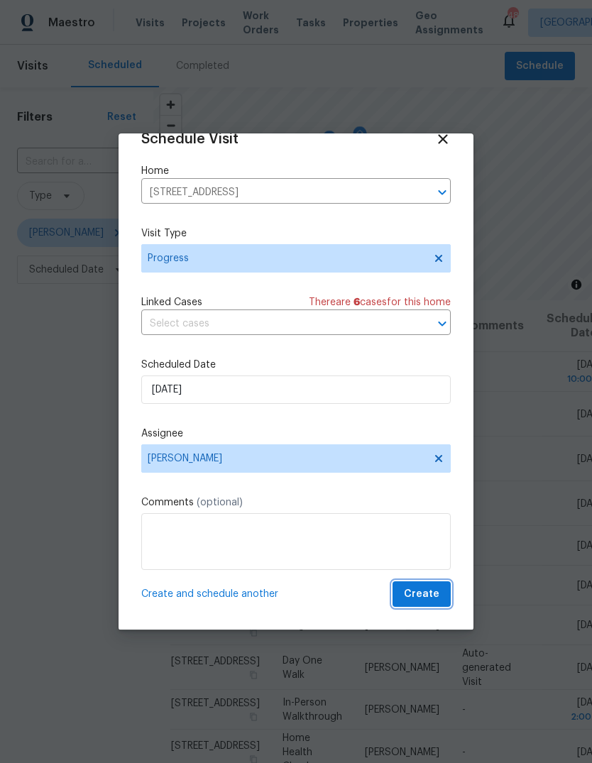
click at [434, 591] on span "Create" at bounding box center [421, 594] width 35 height 18
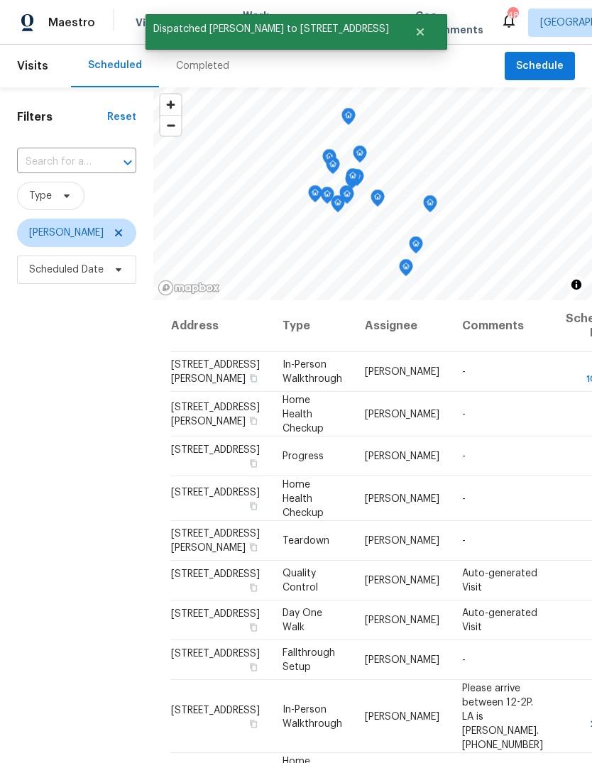
click at [0, 0] on icon at bounding box center [0, 0] width 0 height 0
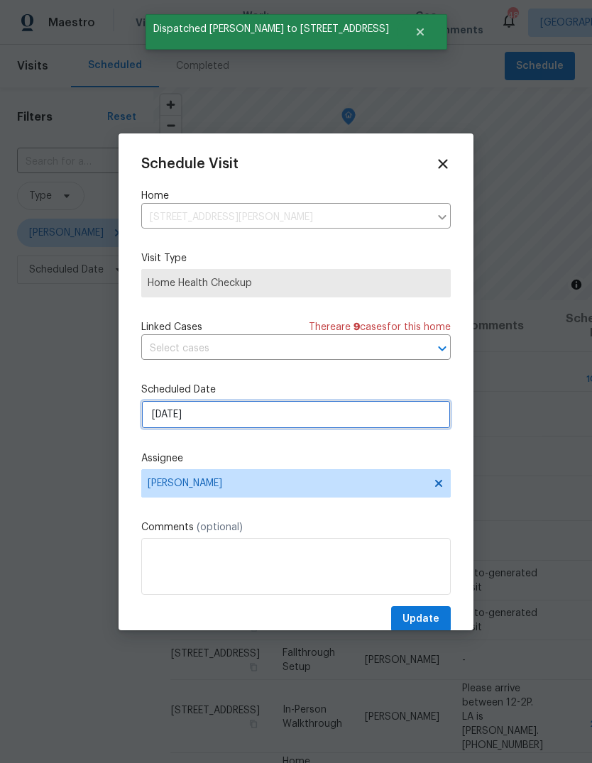
click at [411, 421] on input "[DATE]" at bounding box center [295, 414] width 309 height 28
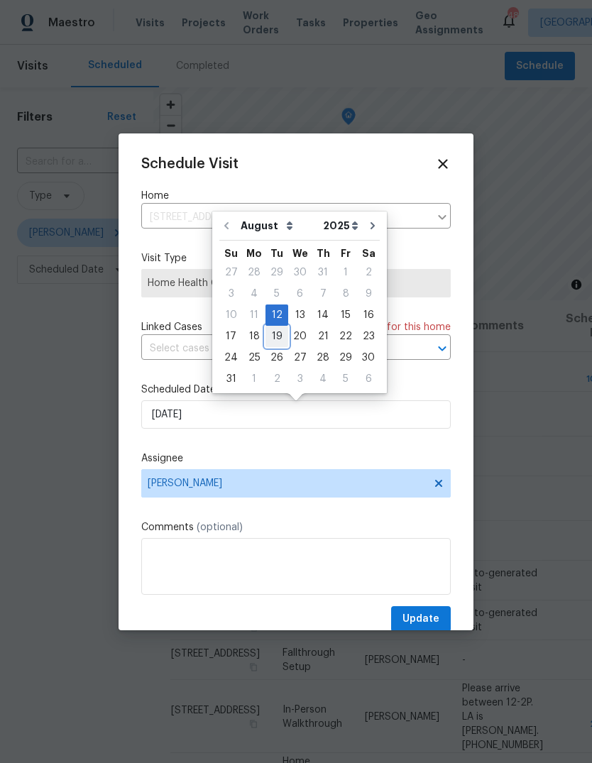
click at [282, 336] on div "19" at bounding box center [276, 336] width 23 height 20
type input "[DATE]"
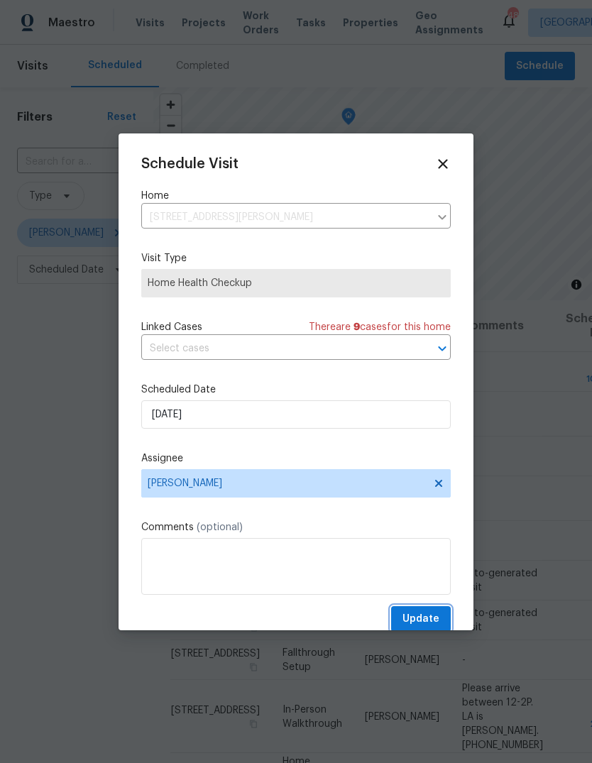
click at [447, 612] on button "Update" at bounding box center [421, 619] width 60 height 26
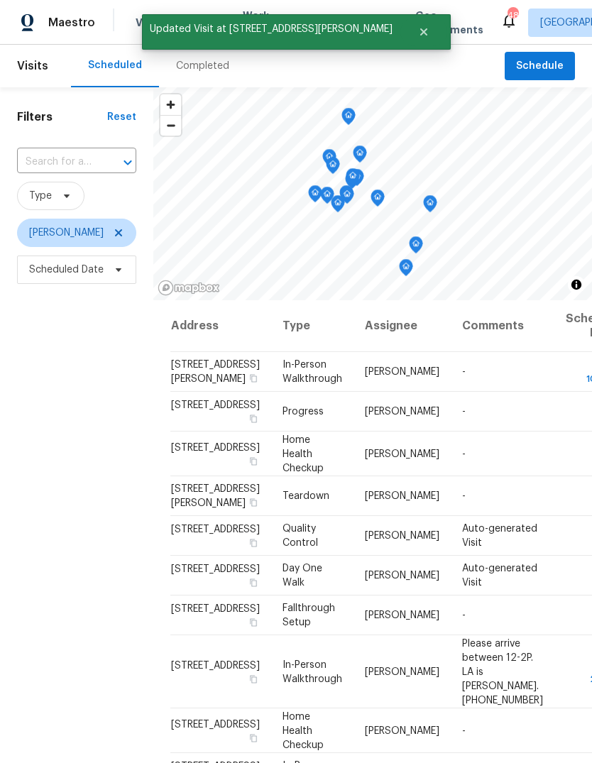
click at [0, 0] on icon at bounding box center [0, 0] width 0 height 0
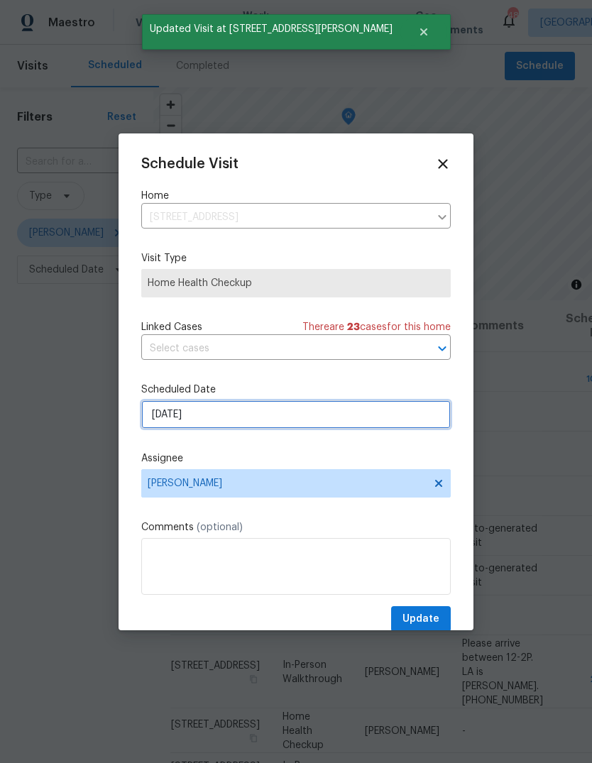
click at [417, 426] on input "[DATE]" at bounding box center [295, 414] width 309 height 28
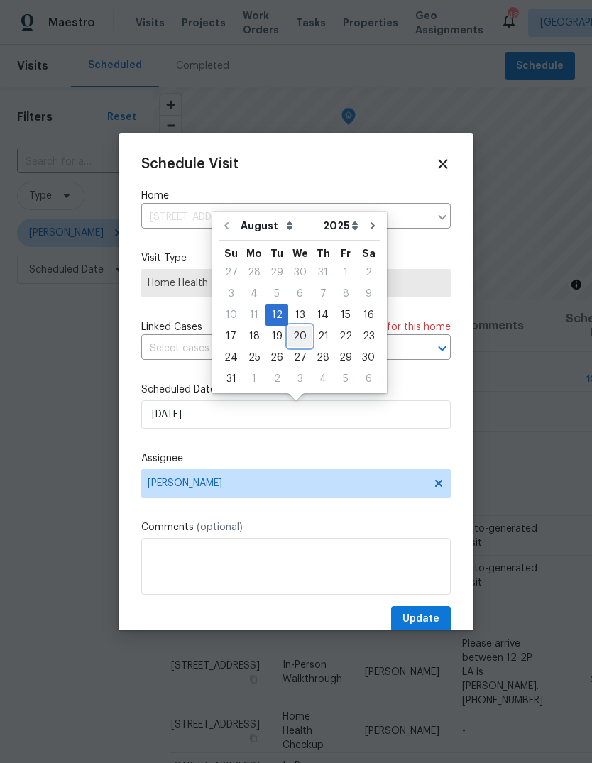
click at [301, 336] on div "20" at bounding box center [299, 336] width 23 height 20
type input "[DATE]"
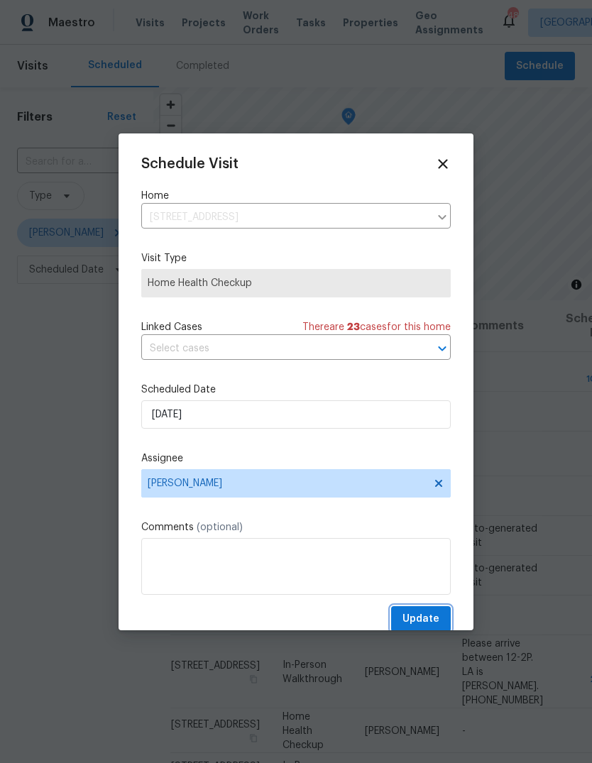
click at [443, 616] on button "Update" at bounding box center [421, 619] width 60 height 26
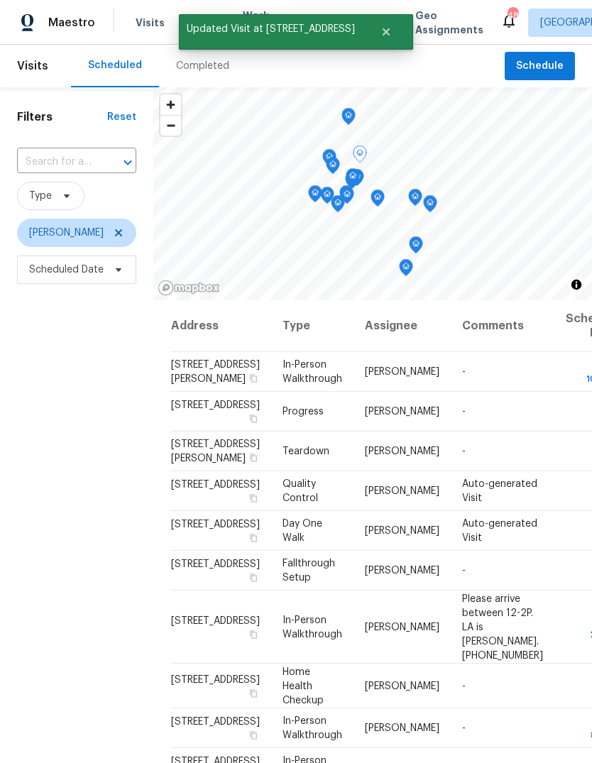
click at [0, 0] on icon at bounding box center [0, 0] width 0 height 0
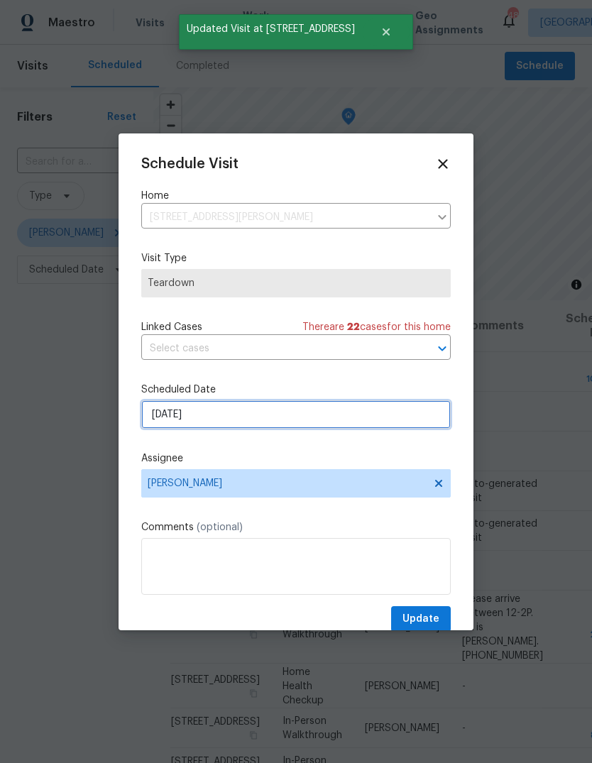
click at [414, 416] on input "[DATE]" at bounding box center [295, 414] width 309 height 28
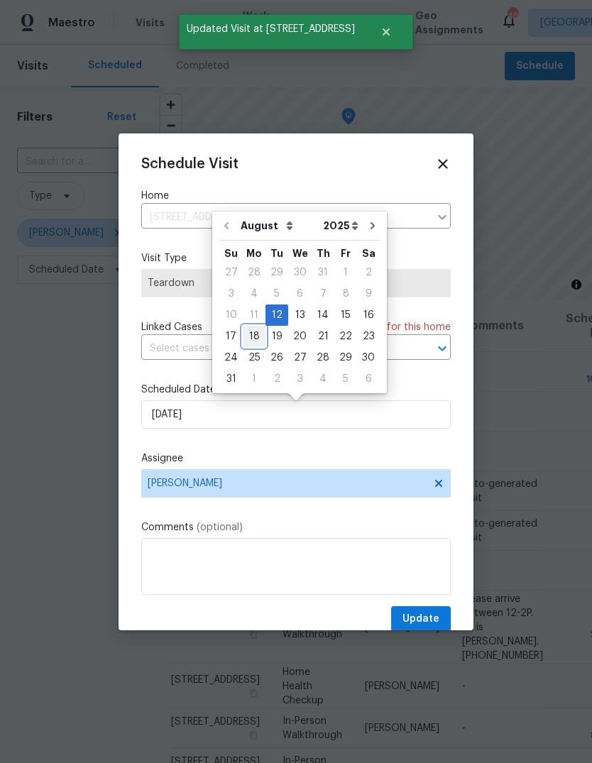
click at [256, 336] on div "18" at bounding box center [254, 336] width 23 height 20
type input "[DATE]"
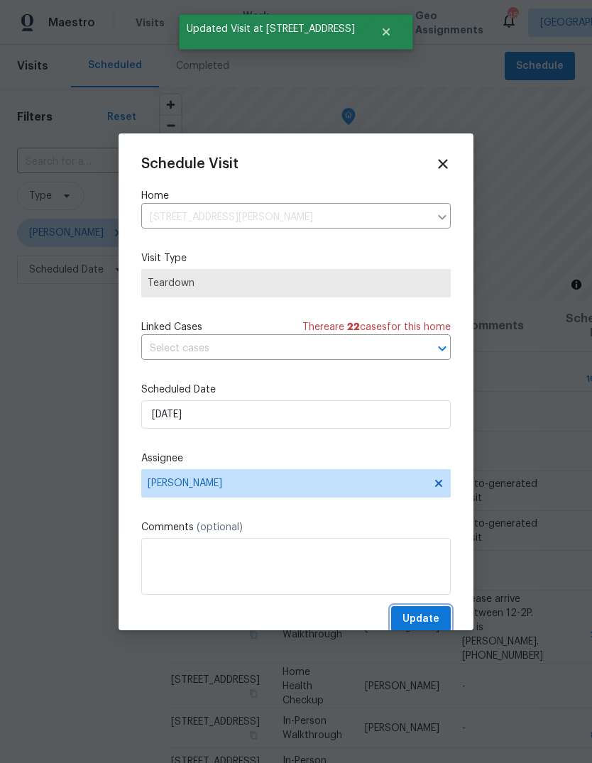
click at [446, 616] on button "Update" at bounding box center [421, 619] width 60 height 26
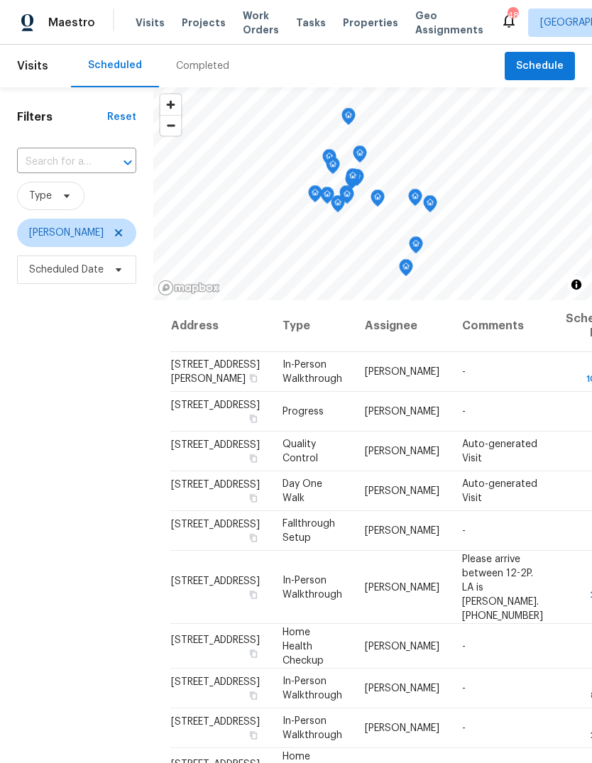
scroll to position [0, 0]
